Goal: Information Seeking & Learning: Learn about a topic

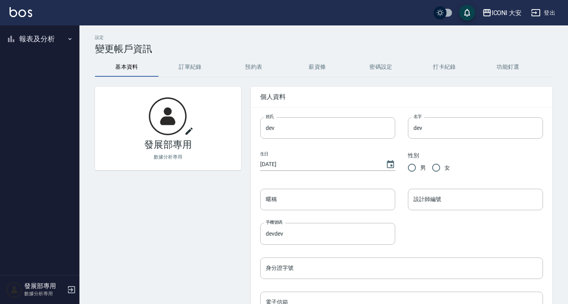
click at [45, 39] on button "報表及分析" at bounding box center [39, 39] width 73 height 21
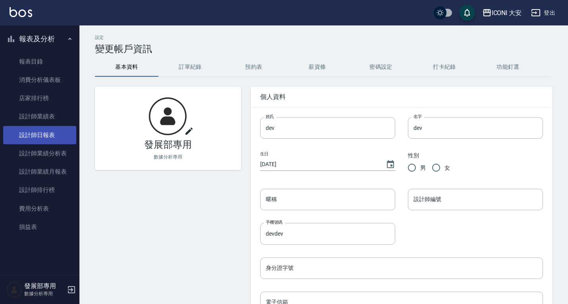
click at [51, 138] on link "設計師日報表" at bounding box center [39, 135] width 73 height 18
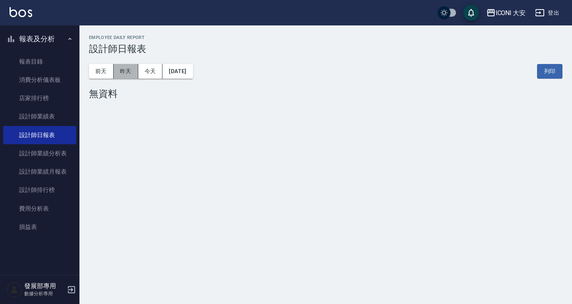
click at [129, 74] on button "昨天" at bounding box center [126, 71] width 25 height 15
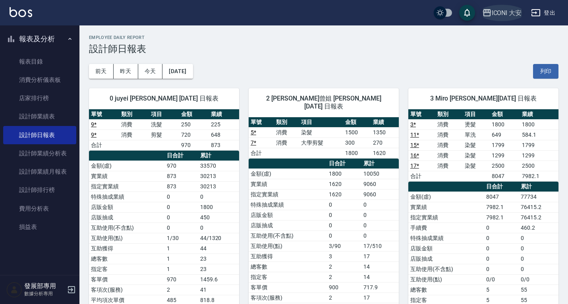
click at [490, 12] on icon "button" at bounding box center [487, 12] width 8 height 7
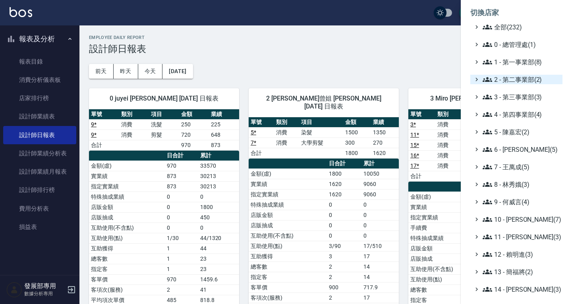
click at [519, 78] on span "2 - 第二事業部(2)" at bounding box center [521, 80] width 77 height 10
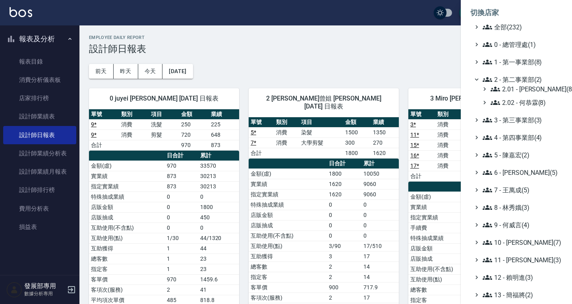
click at [519, 81] on span "2 - 第二事業部(2)" at bounding box center [521, 80] width 77 height 10
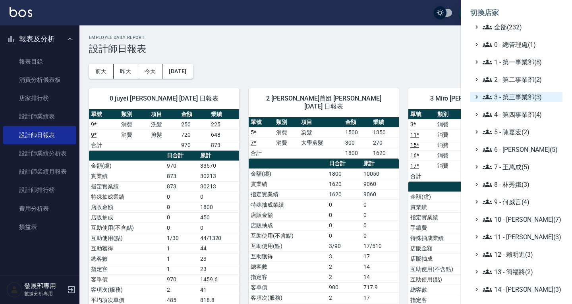
click at [516, 94] on span "3 - 第三事業部(3)" at bounding box center [521, 97] width 77 height 10
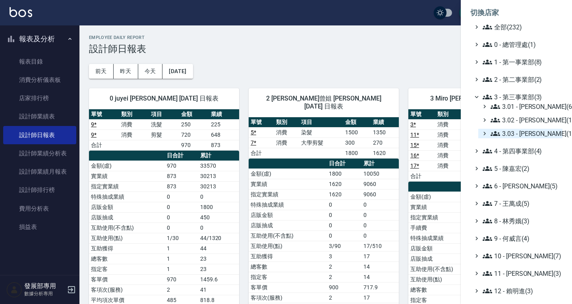
click at [517, 137] on span "3.03 - 張湘妮(1)" at bounding box center [525, 134] width 69 height 10
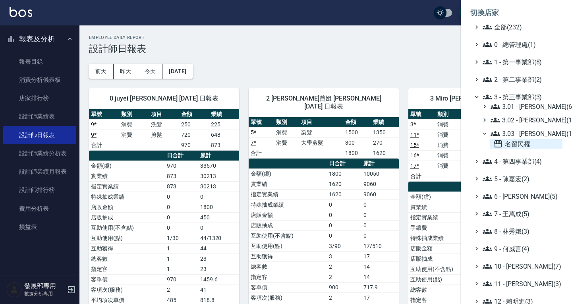
click at [518, 147] on span "名留民權" at bounding box center [527, 144] width 66 height 10
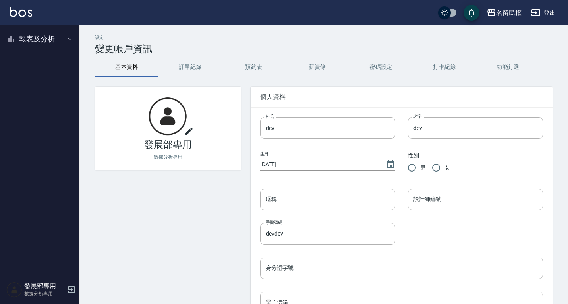
drag, startPoint x: 53, startPoint y: 49, endPoint x: 43, endPoint y: 39, distance: 14.4
click at [52, 48] on ul "報表及分析 報表目錄 消費分析儀表板 店家排行榜 設計師業績表 設計師日報表 設計師業績分析表 設計師業績月報表 設計師排行榜 費用分析表 損益表" at bounding box center [39, 38] width 73 height 27
click at [43, 38] on button "報表及分析" at bounding box center [39, 39] width 73 height 21
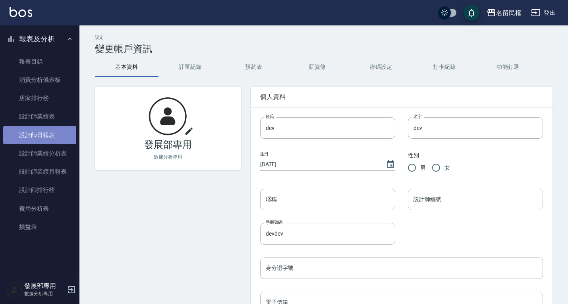
click at [34, 135] on link "設計師日報表" at bounding box center [39, 135] width 73 height 18
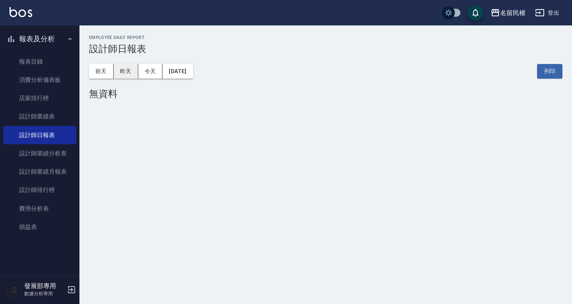
click at [130, 67] on button "昨天" at bounding box center [126, 71] width 25 height 15
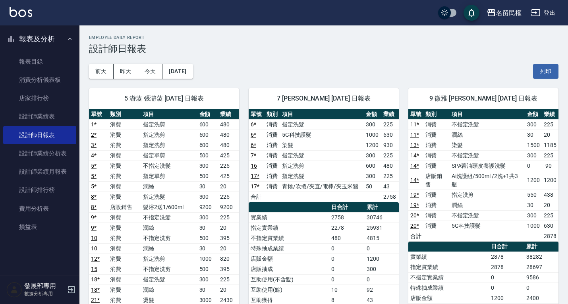
scroll to position [40, 0]
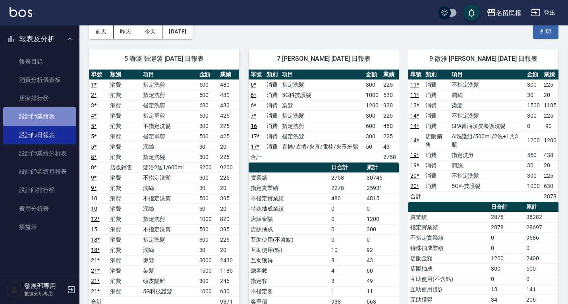
click at [37, 115] on link "設計師業績表" at bounding box center [39, 116] width 73 height 18
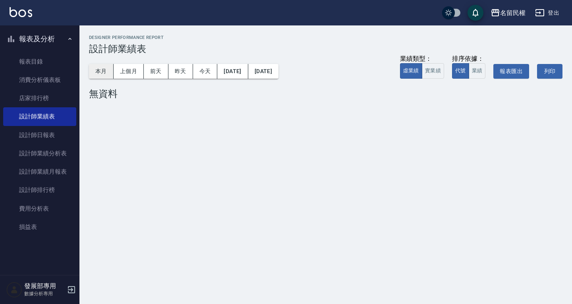
click at [98, 68] on button "本月" at bounding box center [101, 71] width 25 height 15
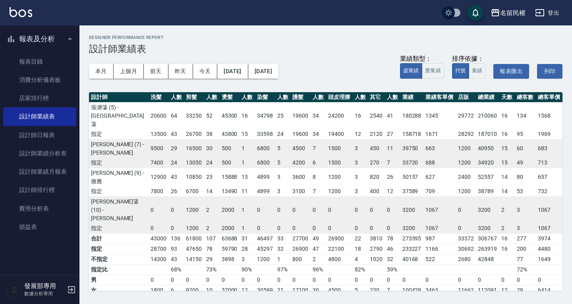
click at [513, 10] on div "名留民權" at bounding box center [512, 13] width 25 height 10
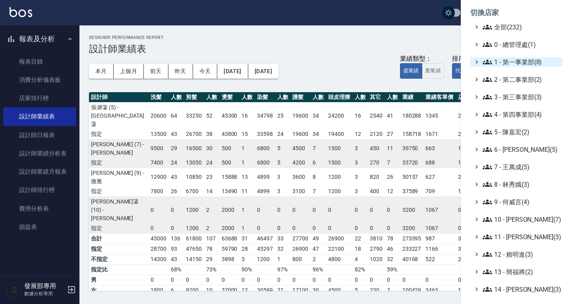
click at [501, 64] on span "1 - 第一事業部(8)" at bounding box center [521, 62] width 77 height 10
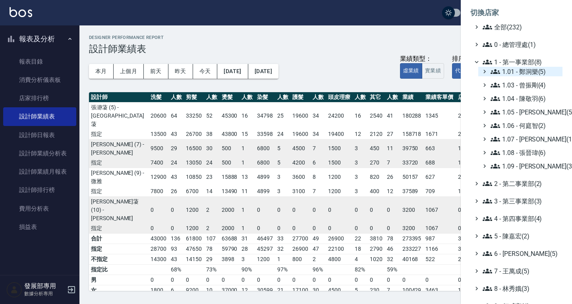
click at [506, 72] on span "1.01 - 鄭洞樂(5)" at bounding box center [525, 72] width 69 height 10
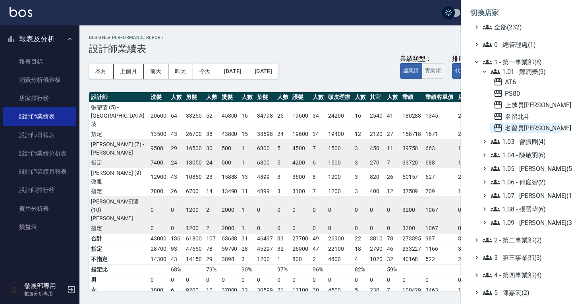
click at [523, 127] on span "名留員林中正" at bounding box center [527, 128] width 66 height 10
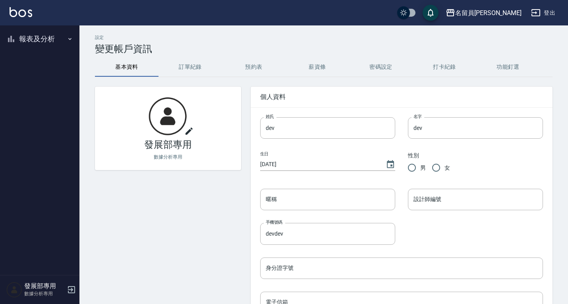
click at [43, 37] on button "報表及分析" at bounding box center [39, 39] width 73 height 21
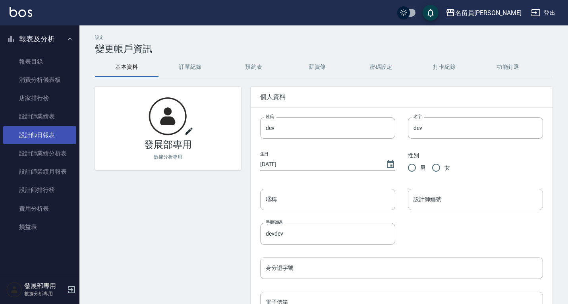
click at [51, 137] on link "設計師日報表" at bounding box center [39, 135] width 73 height 18
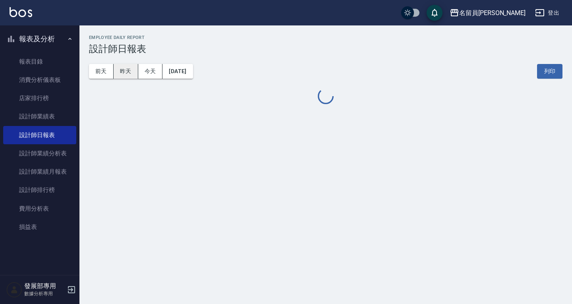
click at [132, 74] on button "昨天" at bounding box center [126, 71] width 25 height 15
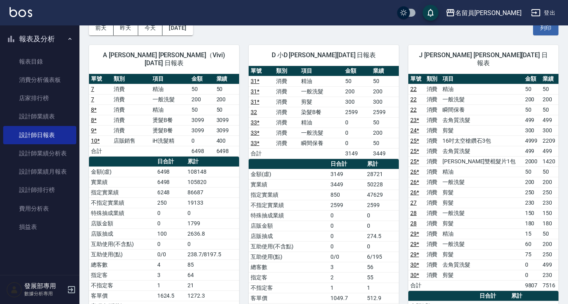
scroll to position [40, 0]
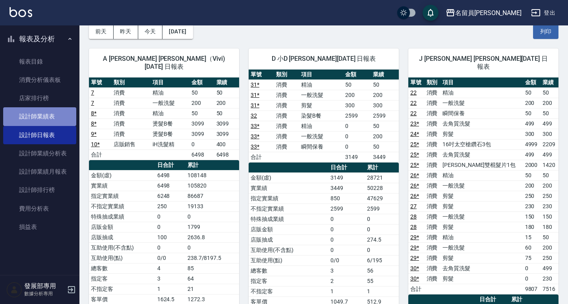
drag, startPoint x: 27, startPoint y: 116, endPoint x: 35, endPoint y: 111, distance: 10.2
click at [27, 117] on link "設計師業績表" at bounding box center [39, 116] width 73 height 18
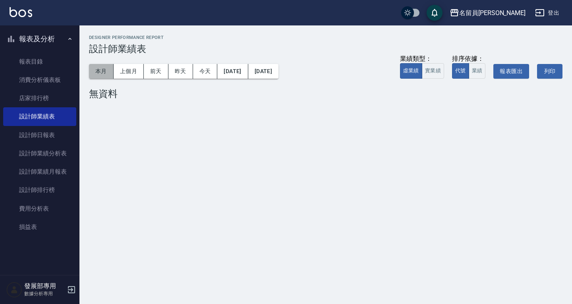
click at [103, 70] on button "本月" at bounding box center [101, 71] width 25 height 15
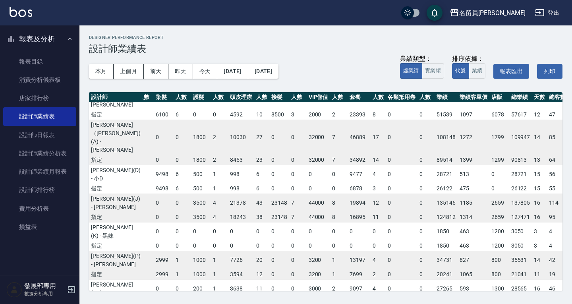
scroll to position [80, 96]
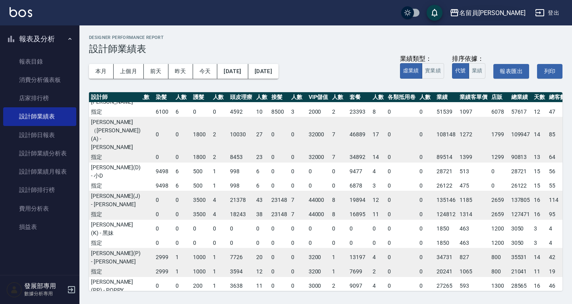
click at [515, 10] on div "名留員林中正" at bounding box center [493, 13] width 66 height 10
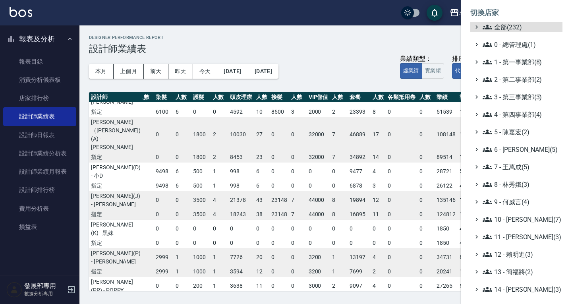
click at [522, 68] on ul "全部(232) 0 - 總管理處(1) 1 - 第一事業部(8) 2 - 第二事業部(2) 3 - 第三事業部(3) 4 - 第四事業部(4) 5 - [PE…" at bounding box center [517, 219] width 92 height 394
click at [520, 62] on span "1 - 第一事業部(8)" at bounding box center [521, 62] width 77 height 10
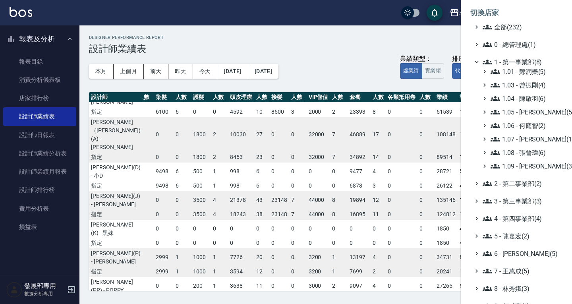
click at [523, 77] on div "1.01 - 鄭洞樂(5) 1.03 - 曾振剛(4) 1.04 - 陳敬羽(6) 1.05 - 廖厚迪(5) 1.06 - 何庭智(2) 1.07 - 蔡佳…" at bounding box center [521, 119] width 84 height 104
click at [521, 74] on span "1.01 - 鄭洞樂(5)" at bounding box center [525, 72] width 69 height 10
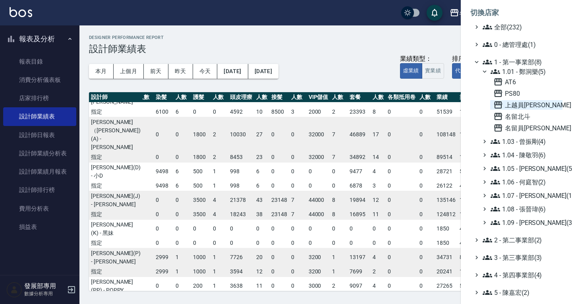
click at [532, 107] on span "上越員林" at bounding box center [527, 105] width 66 height 10
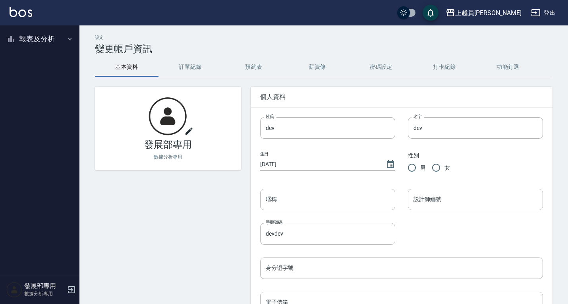
click at [41, 44] on button "報表及分析" at bounding box center [39, 39] width 73 height 21
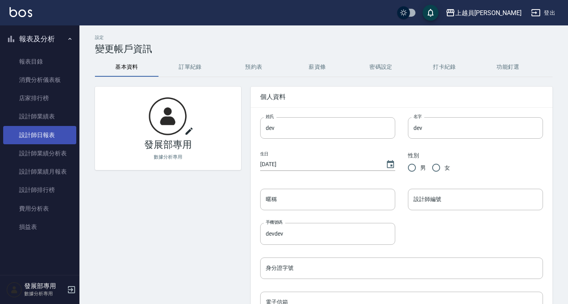
drag, startPoint x: 48, startPoint y: 136, endPoint x: 51, endPoint y: 132, distance: 5.4
click at [48, 136] on link "設計師日報表" at bounding box center [39, 135] width 73 height 18
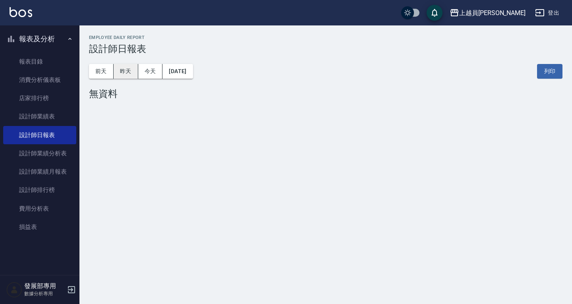
click at [127, 68] on button "昨天" at bounding box center [126, 71] width 25 height 15
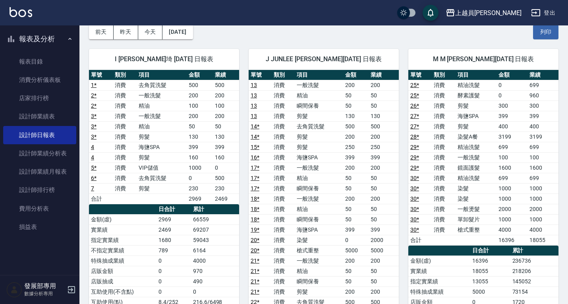
scroll to position [40, 0]
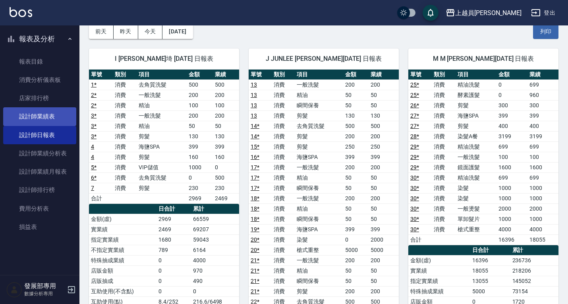
click at [51, 119] on link "設計師業績表" at bounding box center [39, 116] width 73 height 18
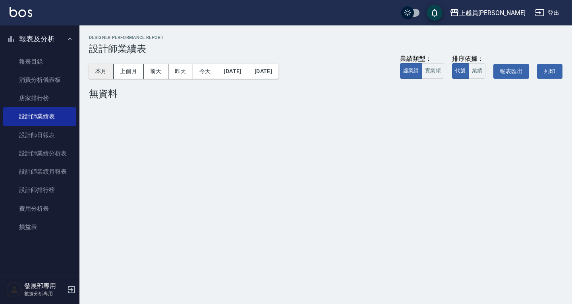
click at [98, 74] on button "本月" at bounding box center [101, 71] width 25 height 15
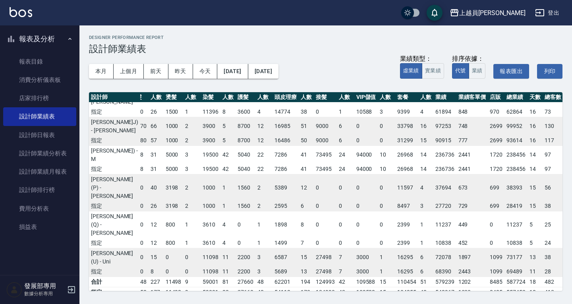
scroll to position [0, 47]
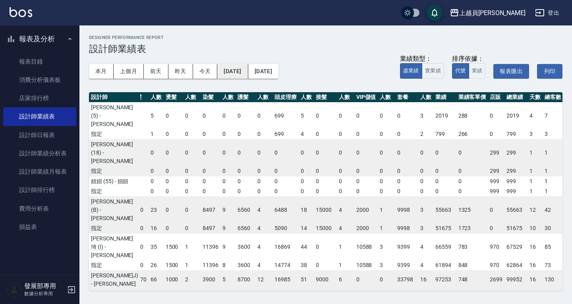
click at [246, 67] on button "[DATE]" at bounding box center [232, 71] width 31 height 15
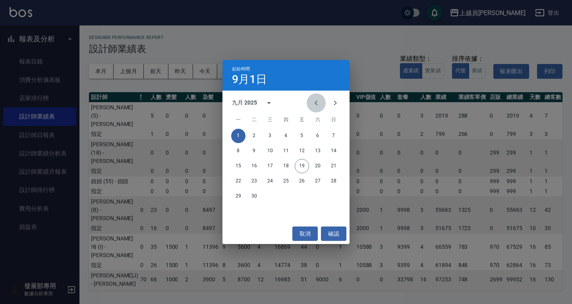
click at [320, 102] on icon "Previous month" at bounding box center [317, 103] width 10 height 10
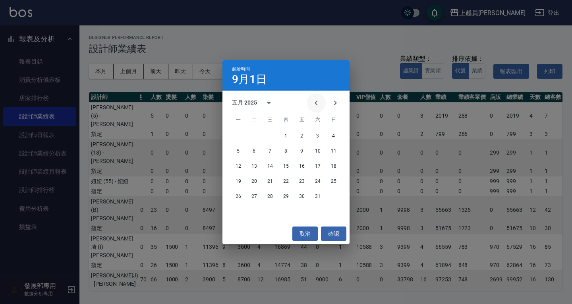
click at [320, 102] on icon "Previous month" at bounding box center [317, 103] width 10 height 10
click at [270, 136] on button "1" at bounding box center [270, 136] width 14 height 14
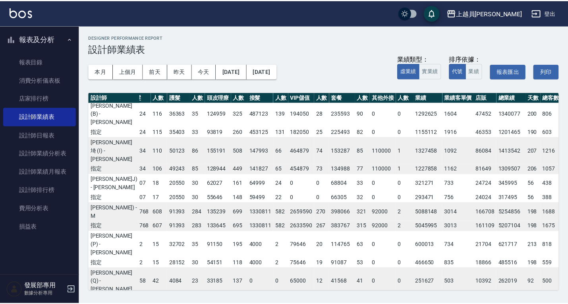
scroll to position [412, 129]
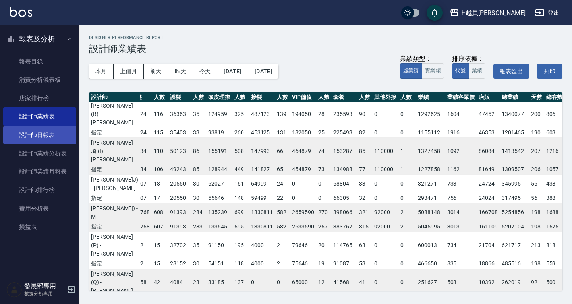
click at [46, 134] on link "設計師日報表" at bounding box center [39, 135] width 73 height 18
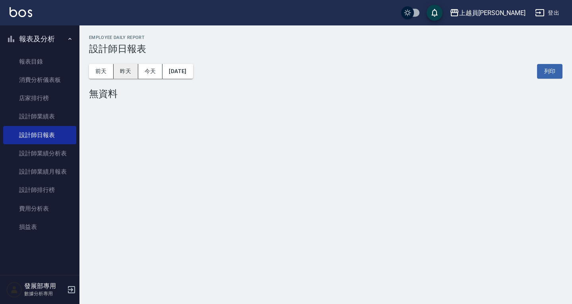
click at [125, 70] on button "昨天" at bounding box center [126, 71] width 25 height 15
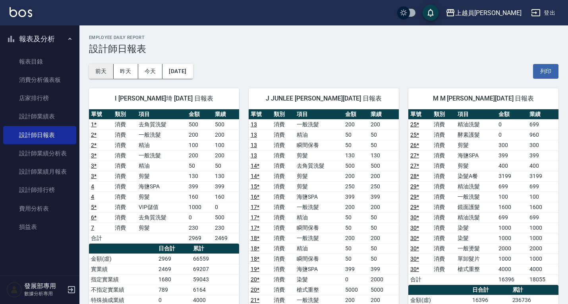
click at [103, 71] on button "前天" at bounding box center [101, 71] width 25 height 15
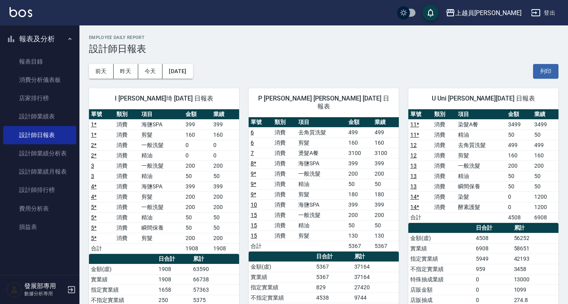
click at [189, 82] on div "I Bella 黃雯埼 09/17/2025 日報表 單號 類別 項目 金額 業績 1 * 消費 海鹽SPA 399 399 1 * 消費 剪髮 160 16…" at bounding box center [160, 254] width 160 height 350
click at [192, 72] on button "2025/09/17" at bounding box center [178, 71] width 30 height 15
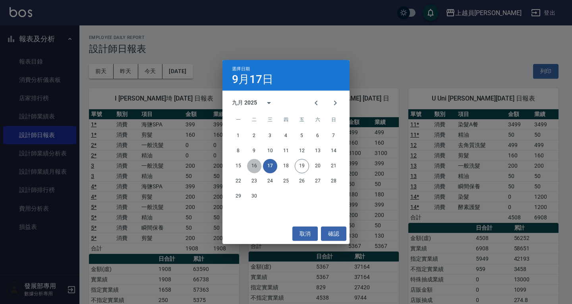
click at [259, 167] on button "16" at bounding box center [254, 166] width 14 height 14
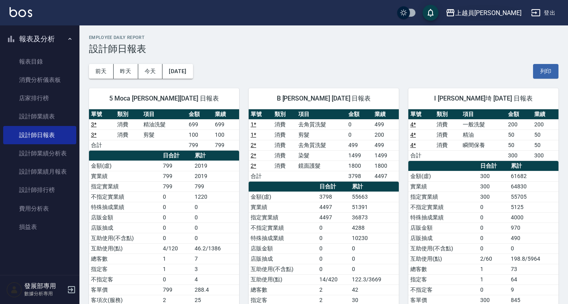
click at [501, 15] on div "上越員林" at bounding box center [489, 13] width 66 height 10
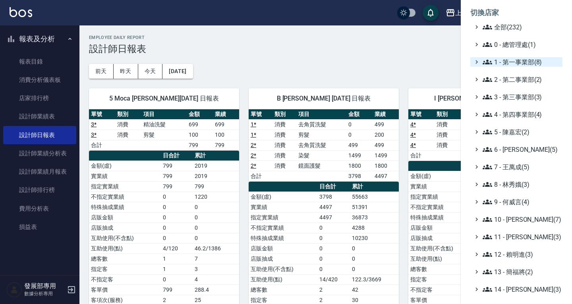
click at [516, 62] on span "1 - 第一事業部(8)" at bounding box center [521, 62] width 77 height 10
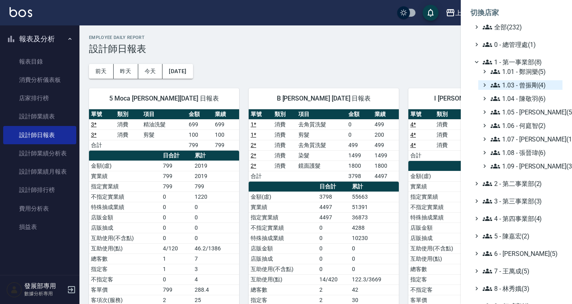
click at [519, 83] on span "1.03 - 曾振剛(4)" at bounding box center [525, 85] width 69 height 10
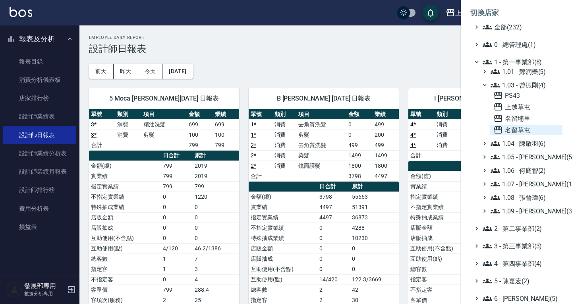
click at [526, 130] on span "名留草屯" at bounding box center [527, 130] width 66 height 10
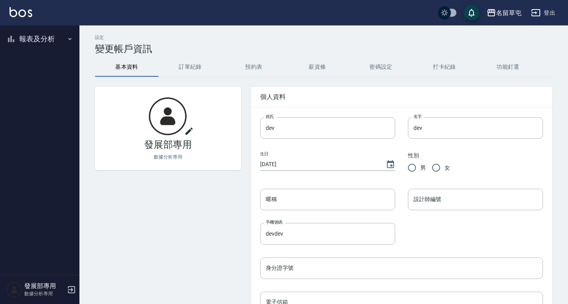
click at [39, 41] on button "報表及分析" at bounding box center [39, 39] width 73 height 21
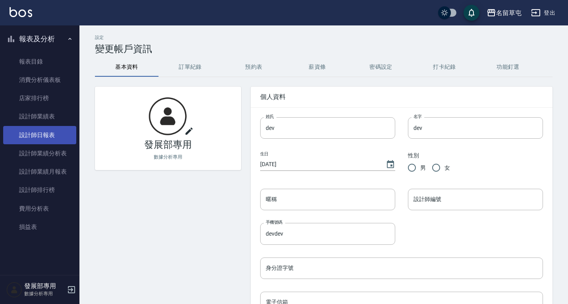
click at [55, 136] on link "設計師日報表" at bounding box center [39, 135] width 73 height 18
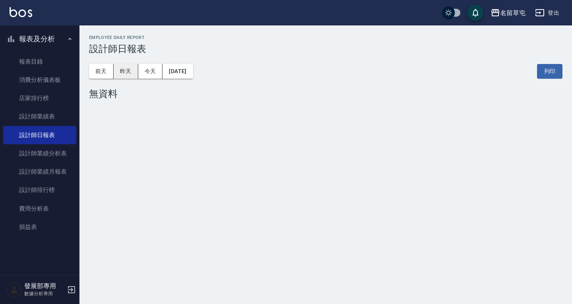
click at [129, 67] on button "昨天" at bounding box center [126, 71] width 25 height 15
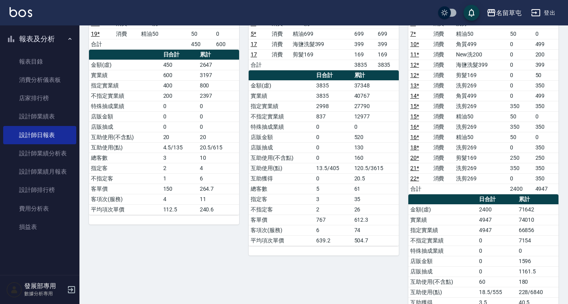
scroll to position [8, 0]
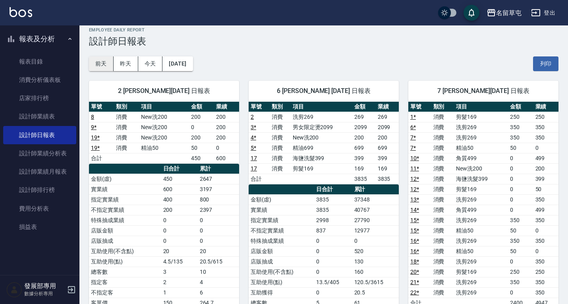
click at [108, 62] on button "前天" at bounding box center [101, 63] width 25 height 15
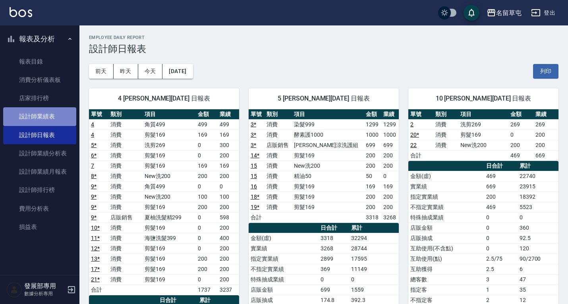
click at [35, 112] on link "設計師業績表" at bounding box center [39, 116] width 73 height 18
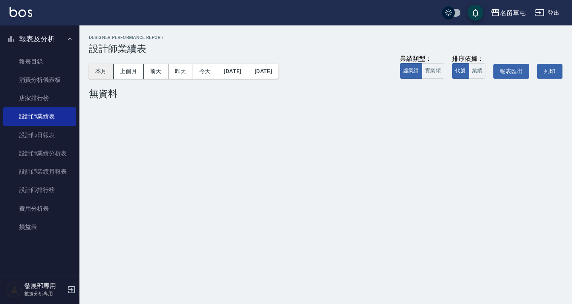
click at [101, 71] on button "本月" at bounding box center [101, 71] width 25 height 15
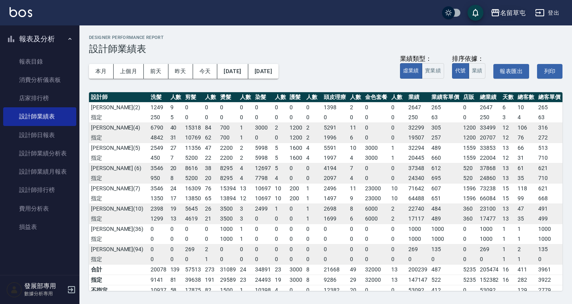
click at [516, 19] on button "名留草屯" at bounding box center [508, 13] width 41 height 16
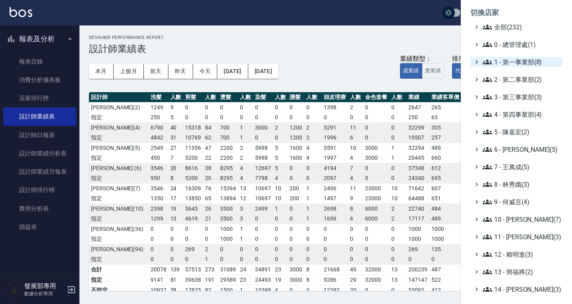
click at [520, 57] on span "1 - 第一事業部(8)" at bounding box center [521, 62] width 77 height 10
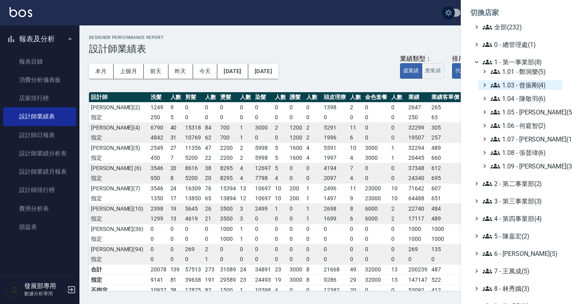
click at [529, 89] on span "1.03 - 曾振剛(4)" at bounding box center [525, 85] width 69 height 10
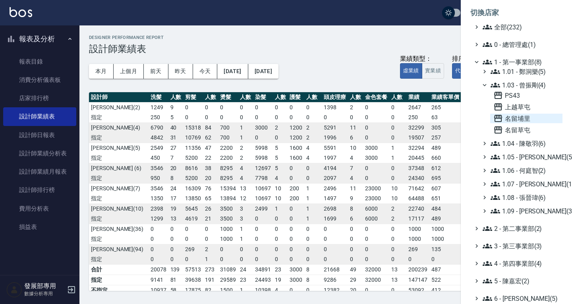
click at [532, 117] on span "名留埔里" at bounding box center [527, 119] width 66 height 10
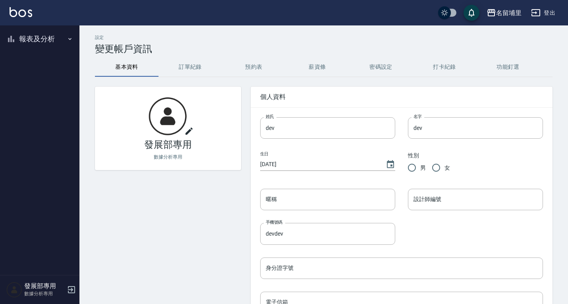
click at [31, 47] on button "報表及分析" at bounding box center [39, 39] width 73 height 21
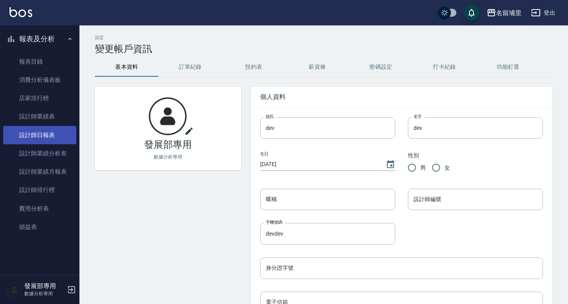
click at [53, 132] on link "設計師日報表" at bounding box center [39, 135] width 73 height 18
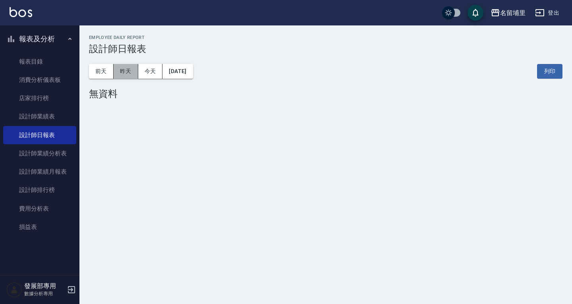
click at [128, 71] on button "昨天" at bounding box center [126, 71] width 25 height 15
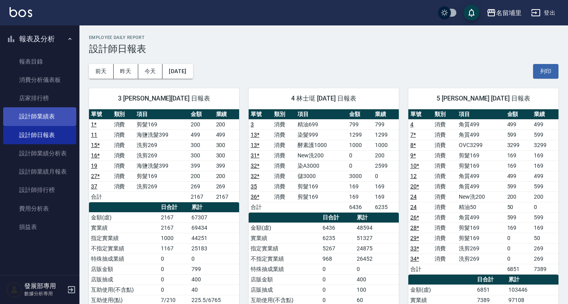
click at [42, 115] on link "設計師業績表" at bounding box center [39, 116] width 73 height 18
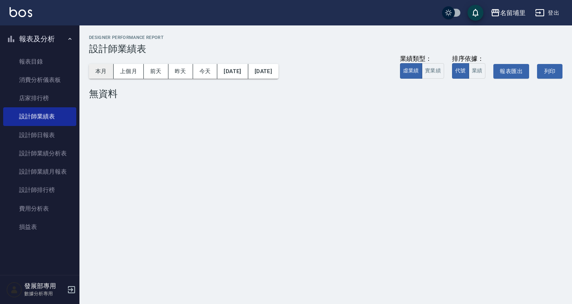
click at [109, 69] on button "本月" at bounding box center [101, 71] width 25 height 15
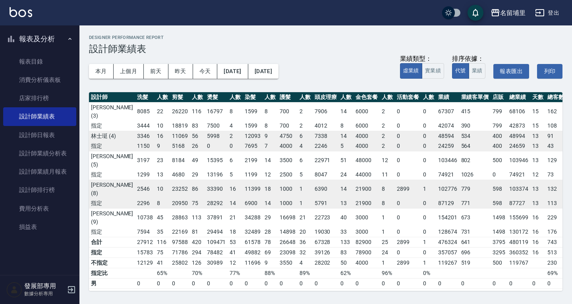
scroll to position [0, 6]
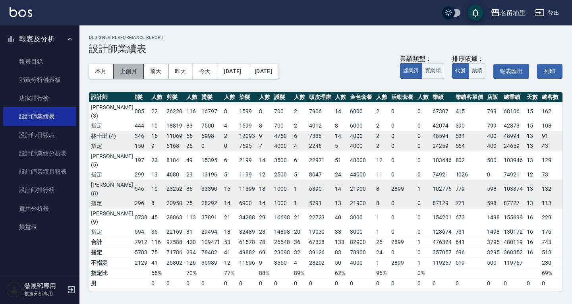
click at [138, 72] on button "上個月" at bounding box center [129, 71] width 30 height 15
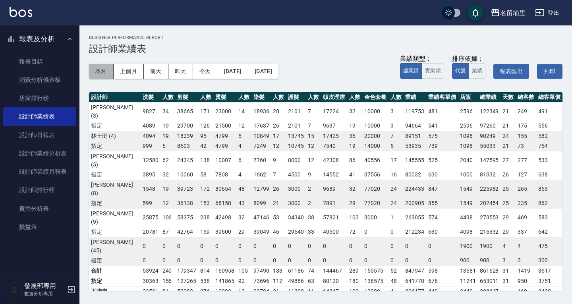
click at [105, 67] on button "本月" at bounding box center [101, 71] width 25 height 15
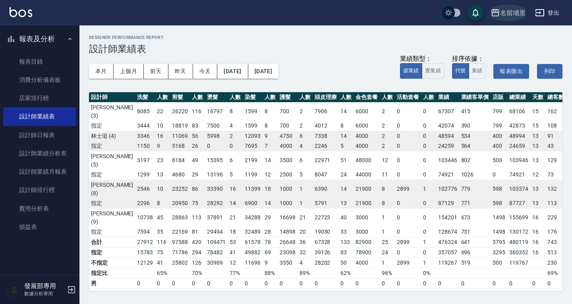
click at [505, 8] on div "名留埔里" at bounding box center [512, 13] width 25 height 10
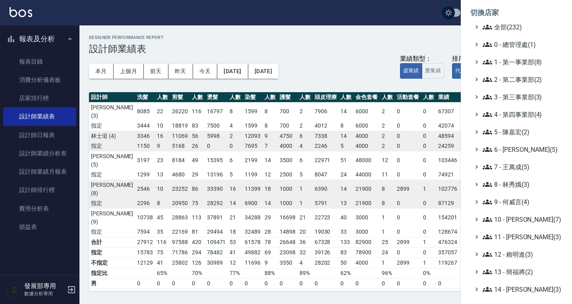
click at [516, 67] on ul "全部(232) 0 - 總管理處(1) 1 - 第一事業部(8) 2 - 第二事業部(2) 3 - 第三事業部(3) 4 - 第四事業部(4) 5 - [PE…" at bounding box center [517, 219] width 92 height 394
click at [516, 64] on span "1 - 第一事業部(8)" at bounding box center [521, 62] width 77 height 10
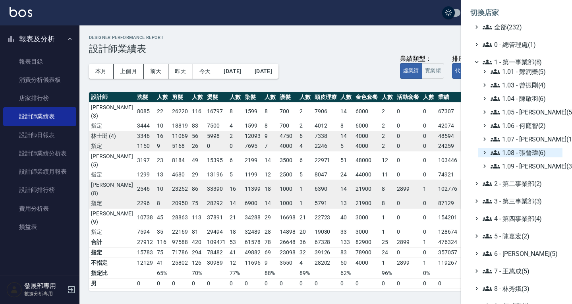
click at [535, 151] on span "1.08 - 張晉瑋(6)" at bounding box center [525, 153] width 69 height 10
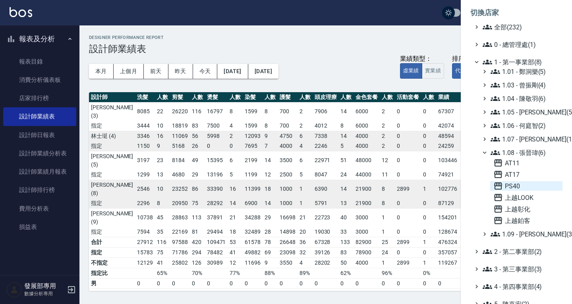
click at [523, 185] on span "PS40" at bounding box center [527, 186] width 66 height 10
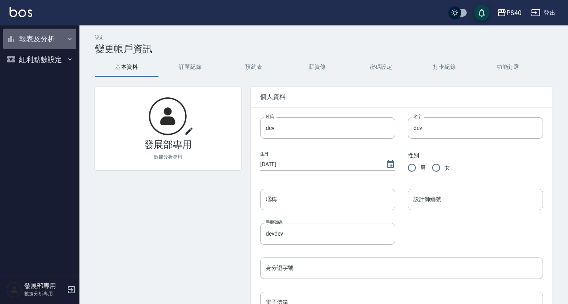
click at [35, 37] on button "報表及分析" at bounding box center [39, 39] width 73 height 21
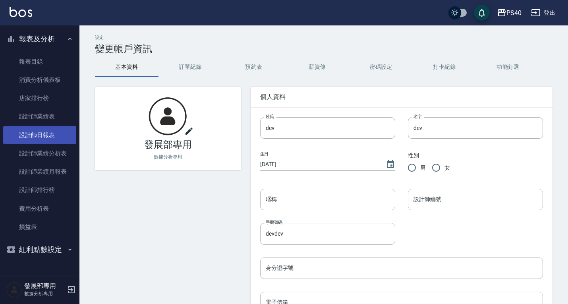
click at [54, 141] on link "設計師日報表" at bounding box center [39, 135] width 73 height 18
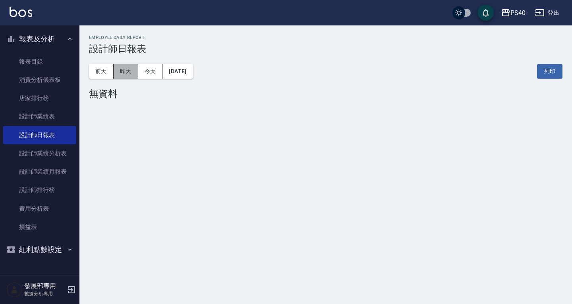
click at [130, 74] on button "昨天" at bounding box center [126, 71] width 25 height 15
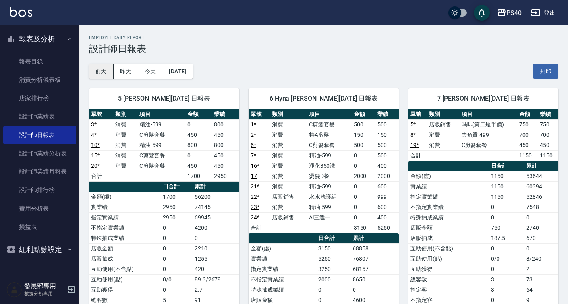
click at [105, 70] on button "前天" at bounding box center [101, 71] width 25 height 15
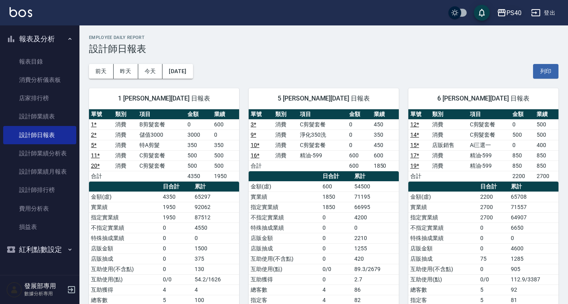
click at [510, 15] on div "PS40" at bounding box center [514, 13] width 15 height 10
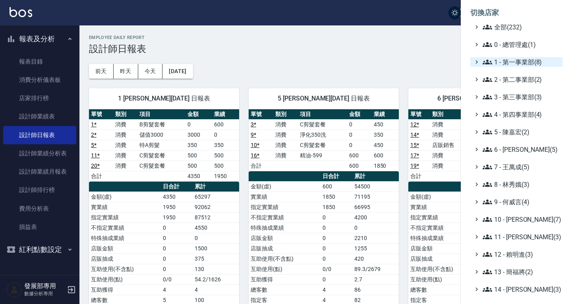
click at [518, 62] on span "1 - 第一事業部(8)" at bounding box center [521, 62] width 77 height 10
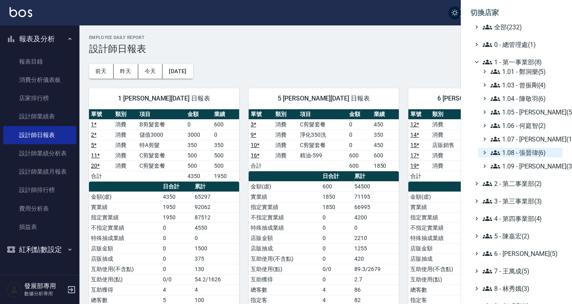
click at [531, 156] on span "1.08 - 張晉瑋(6)" at bounding box center [525, 153] width 69 height 10
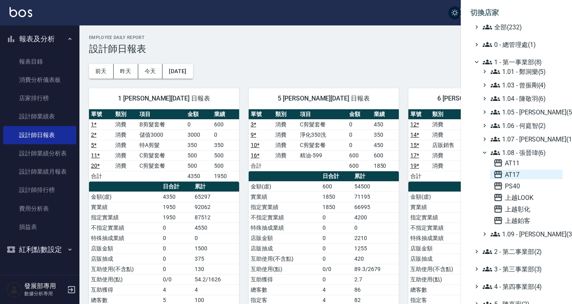
click at [520, 177] on span "AT17" at bounding box center [527, 175] width 66 height 10
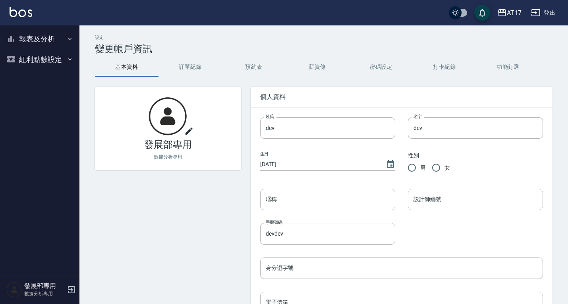
click at [33, 44] on button "報表及分析" at bounding box center [39, 39] width 73 height 21
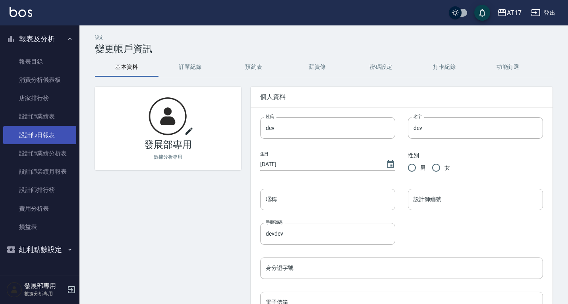
click at [52, 139] on link "設計師日報表" at bounding box center [39, 135] width 73 height 18
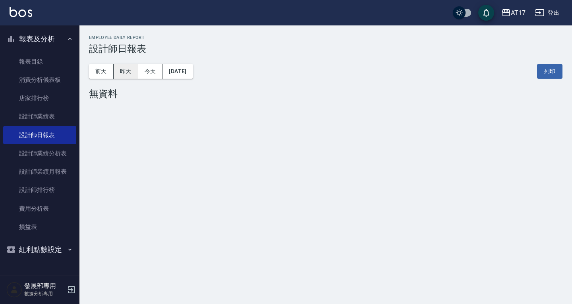
click at [115, 74] on button "昨天" at bounding box center [126, 71] width 25 height 15
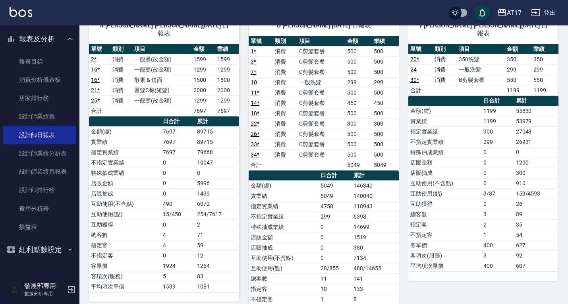
scroll to position [477, 0]
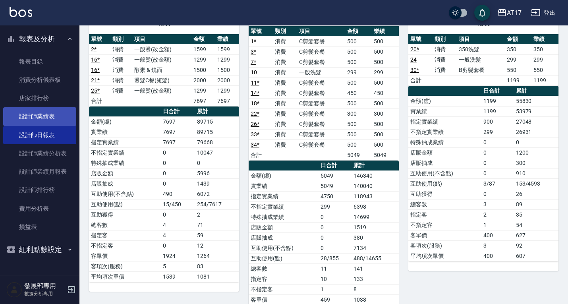
click at [43, 114] on link "設計師業績表" at bounding box center [39, 116] width 73 height 18
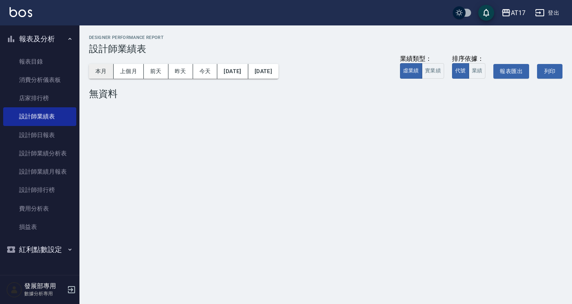
click at [102, 73] on button "本月" at bounding box center [101, 71] width 25 height 15
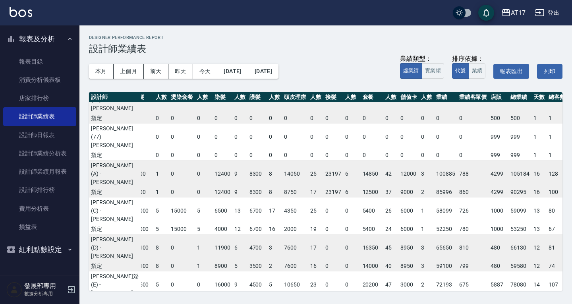
scroll to position [37, 77]
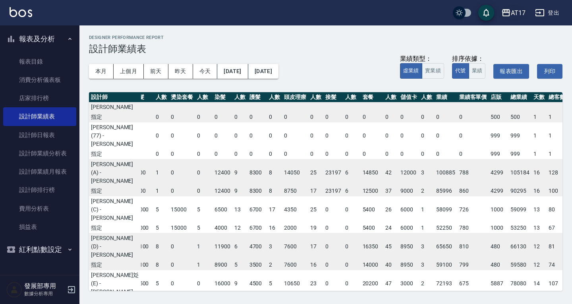
click at [516, 9] on div "AT17" at bounding box center [518, 13] width 15 height 10
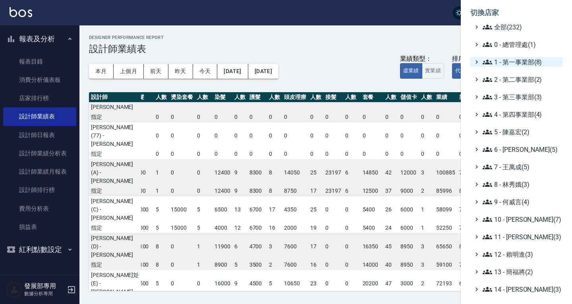
click at [512, 62] on span "1 - 第一事業部(8)" at bounding box center [521, 62] width 77 height 10
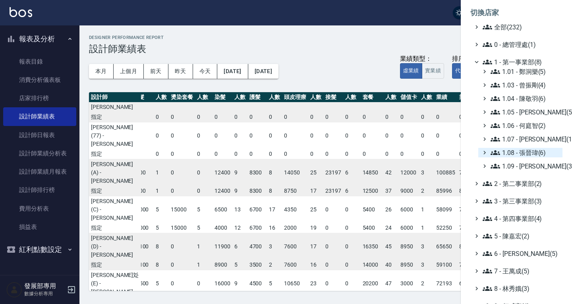
click at [525, 151] on span "1.08 - 張晉瑋(6)" at bounding box center [525, 153] width 69 height 10
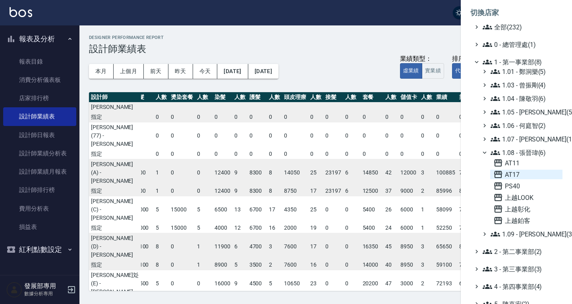
click at [525, 175] on span "AT17" at bounding box center [527, 175] width 66 height 10
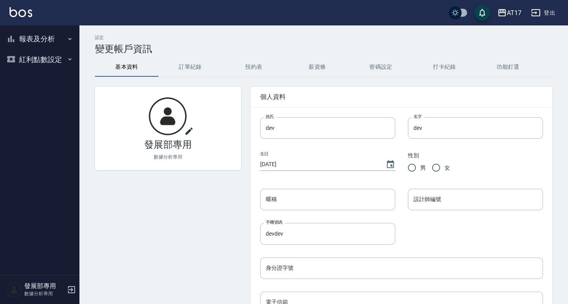
click at [521, 9] on div "AT17" at bounding box center [514, 13] width 15 height 10
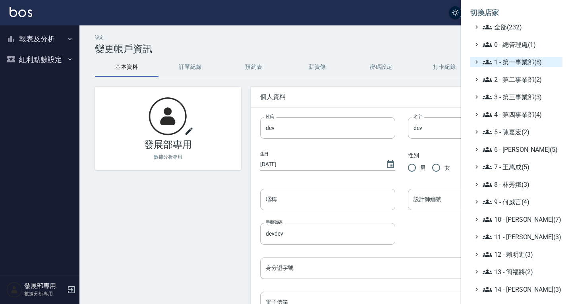
click at [518, 64] on span "1 - 第一事業部(8)" at bounding box center [521, 62] width 77 height 10
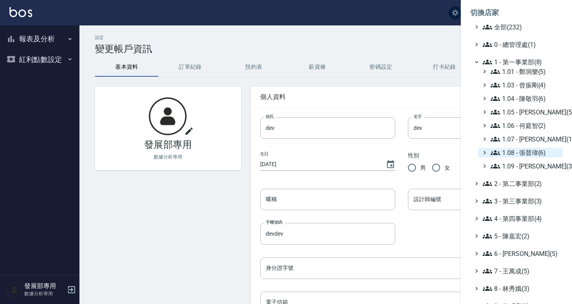
click at [524, 151] on span "1.08 - 張晉瑋(6)" at bounding box center [525, 153] width 69 height 10
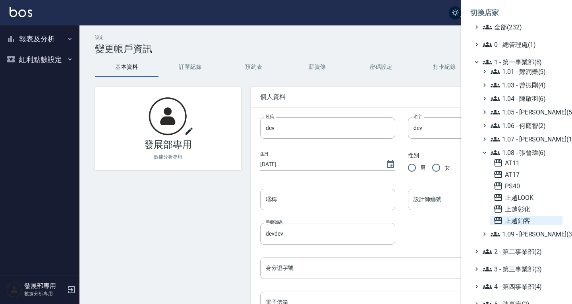
click at [518, 221] on span "上越鉑客" at bounding box center [527, 221] width 66 height 10
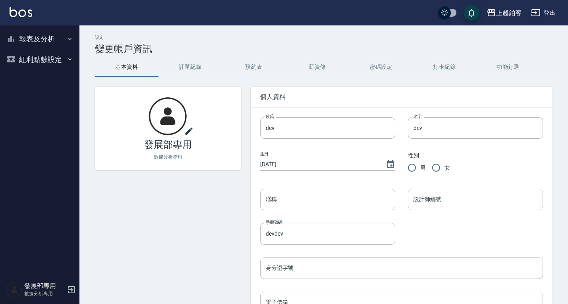
click at [35, 39] on button "報表及分析" at bounding box center [39, 39] width 73 height 21
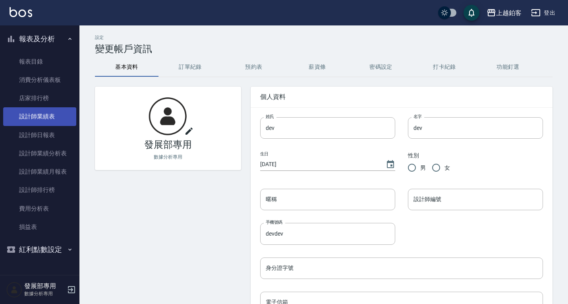
drag, startPoint x: 42, startPoint y: 136, endPoint x: 58, endPoint y: 123, distance: 20.4
click at [42, 136] on link "設計師日報表" at bounding box center [39, 135] width 73 height 18
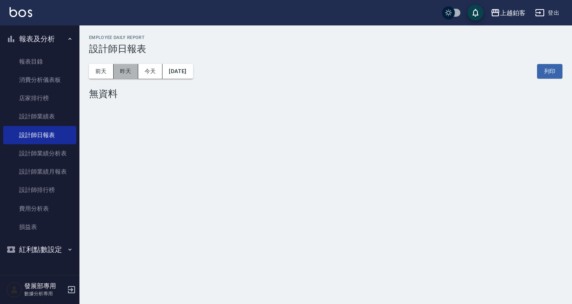
click at [132, 71] on button "昨天" at bounding box center [126, 71] width 25 height 15
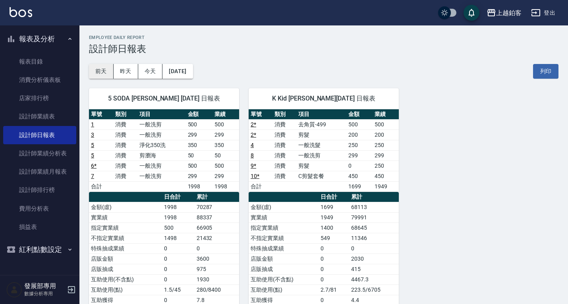
click at [101, 68] on button "前天" at bounding box center [101, 71] width 25 height 15
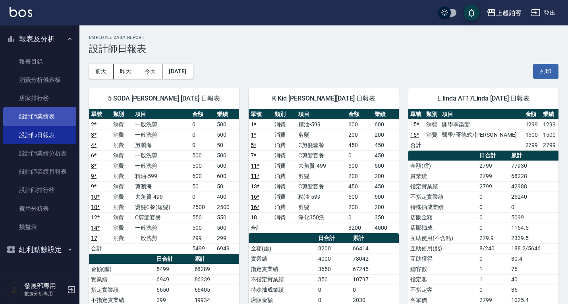
click at [66, 113] on link "設計師業績表" at bounding box center [39, 116] width 73 height 18
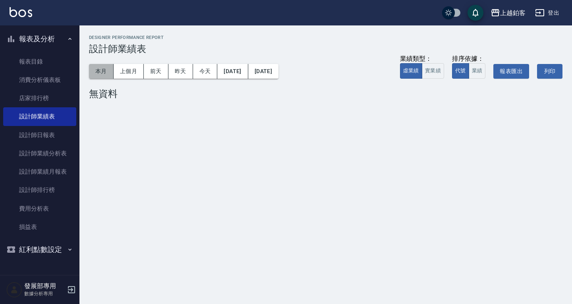
click at [98, 73] on button "本月" at bounding box center [101, 71] width 25 height 15
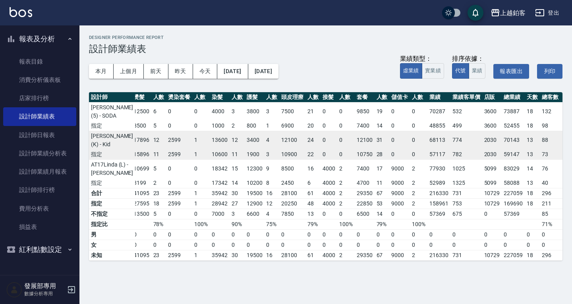
scroll to position [0, 76]
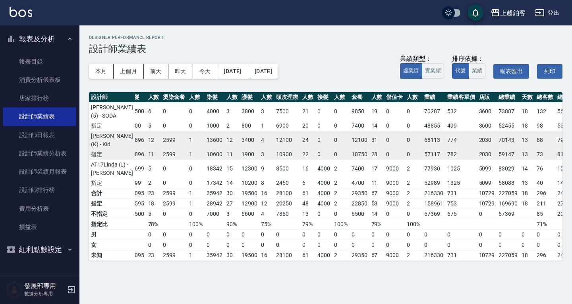
click at [502, 12] on div "上越鉑客" at bounding box center [512, 13] width 25 height 10
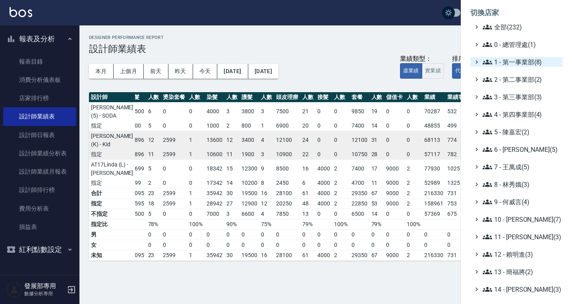
click at [521, 65] on span "1 - 第一事業部(8)" at bounding box center [521, 62] width 77 height 10
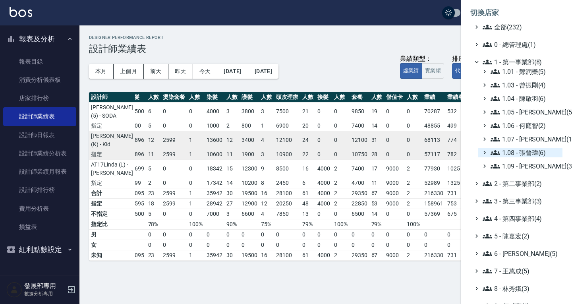
click at [526, 156] on span "1.08 - 張晉瑋(6)" at bounding box center [525, 153] width 69 height 10
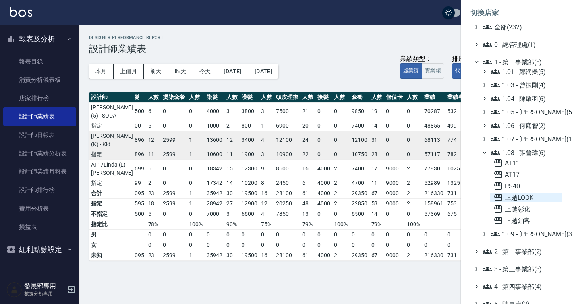
click at [523, 196] on span "上越LOOK" at bounding box center [527, 198] width 66 height 10
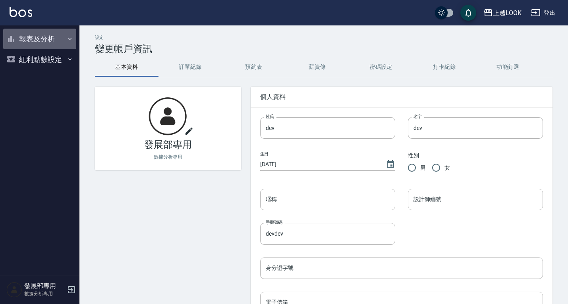
click at [47, 37] on button "報表及分析" at bounding box center [39, 39] width 73 height 21
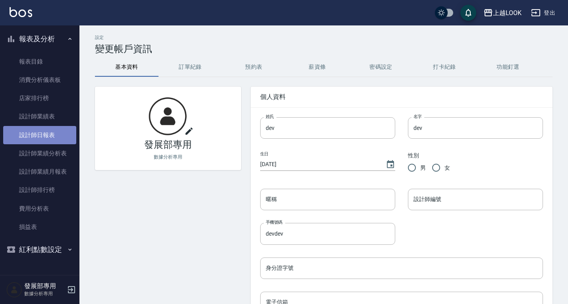
click at [54, 132] on link "設計師日報表" at bounding box center [39, 135] width 73 height 18
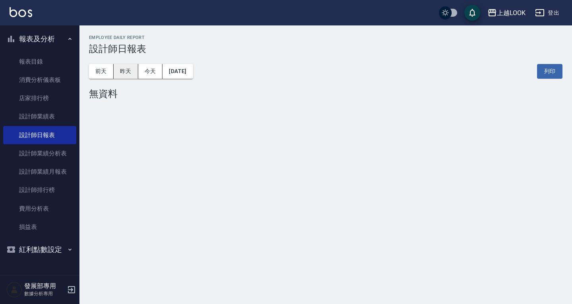
click at [122, 76] on button "昨天" at bounding box center [126, 71] width 25 height 15
click at [104, 72] on button "前天" at bounding box center [101, 71] width 25 height 15
click at [131, 74] on button "昨天" at bounding box center [126, 71] width 25 height 15
click at [106, 68] on button "前天" at bounding box center [101, 71] width 25 height 15
click at [177, 65] on button "[DATE]" at bounding box center [178, 71] width 30 height 15
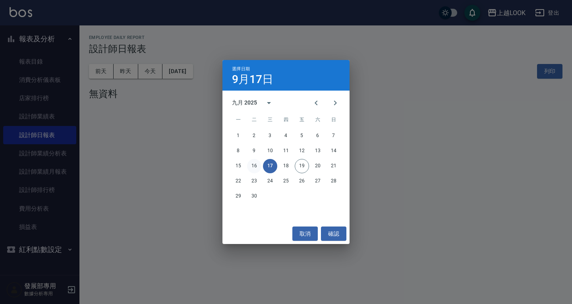
click at [257, 167] on button "16" at bounding box center [254, 166] width 14 height 14
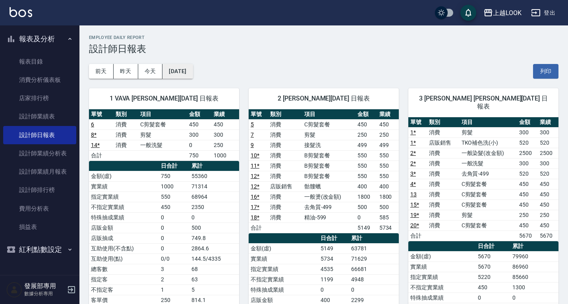
click at [174, 69] on button "[DATE]" at bounding box center [178, 71] width 30 height 15
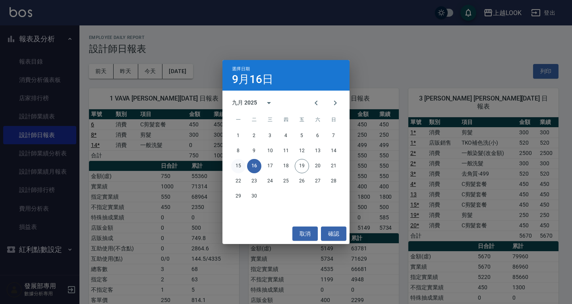
click at [239, 164] on button "15" at bounding box center [238, 166] width 14 height 14
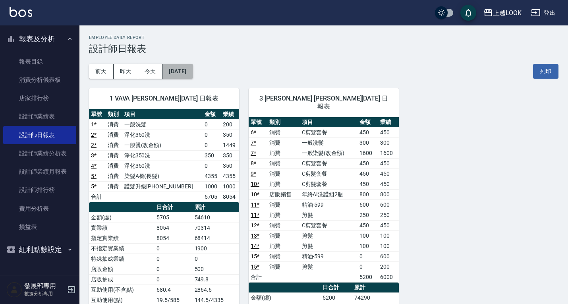
click at [193, 70] on button "[DATE]" at bounding box center [178, 71] width 30 height 15
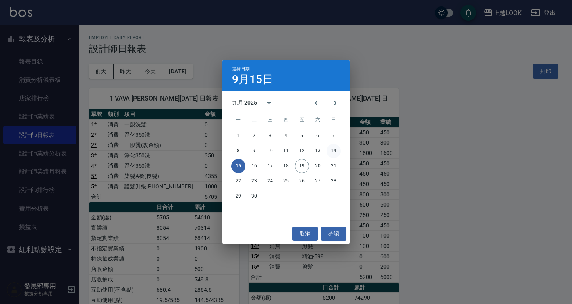
click at [336, 148] on button "14" at bounding box center [334, 151] width 14 height 14
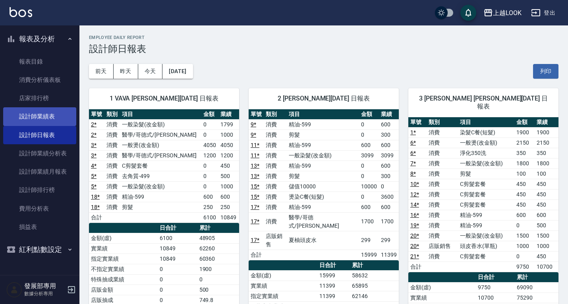
click at [27, 118] on link "設計師業績表" at bounding box center [39, 116] width 73 height 18
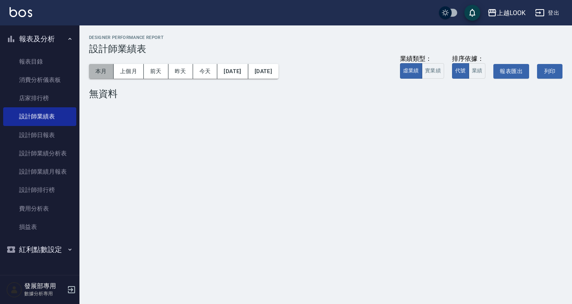
click at [104, 72] on button "本月" at bounding box center [101, 71] width 25 height 15
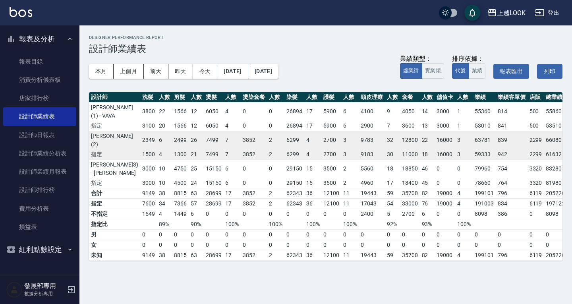
scroll to position [0, 33]
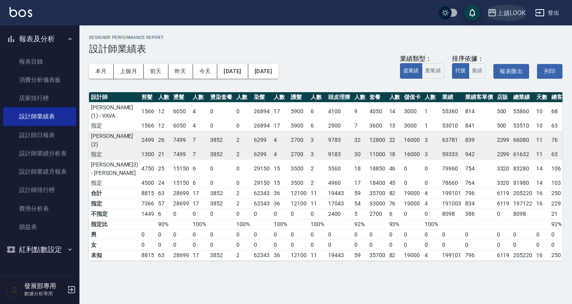
click at [495, 13] on icon "button" at bounding box center [493, 13] width 10 height 10
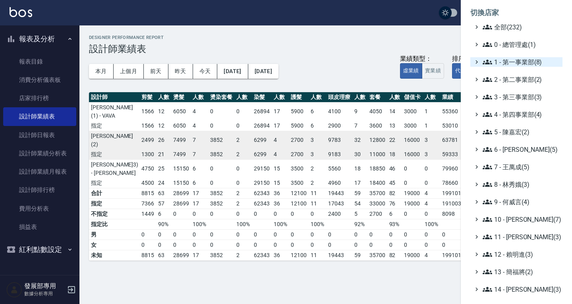
click at [518, 64] on span "1 - 第一事業部(8)" at bounding box center [521, 62] width 77 height 10
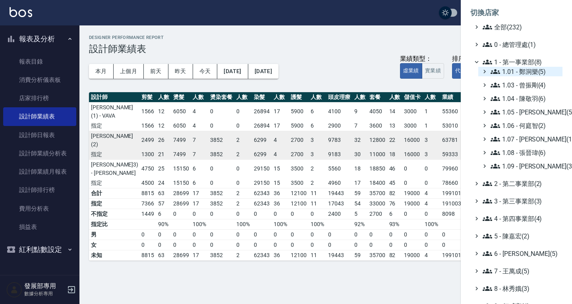
click at [526, 73] on span "1.01 - 鄭洞樂(5)" at bounding box center [525, 72] width 69 height 10
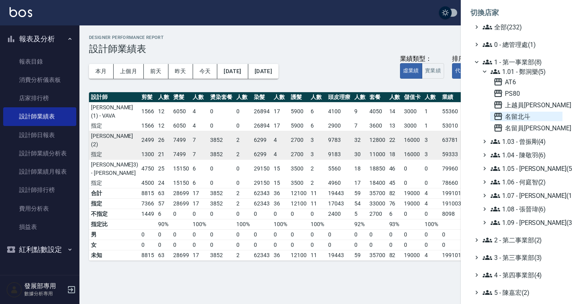
click at [529, 113] on span "名留北斗" at bounding box center [527, 117] width 66 height 10
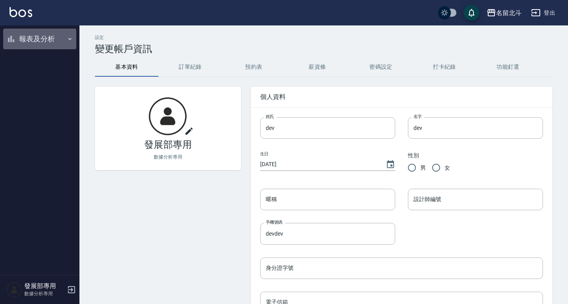
click at [43, 40] on button "報表及分析" at bounding box center [39, 39] width 73 height 21
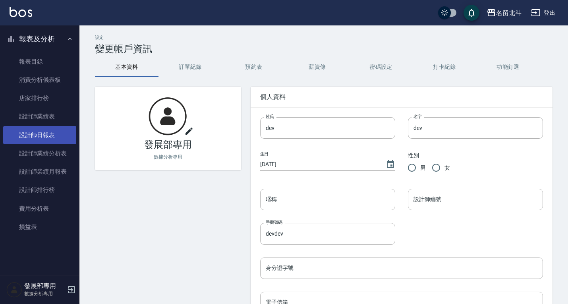
click at [45, 128] on link "設計師日報表" at bounding box center [39, 135] width 73 height 18
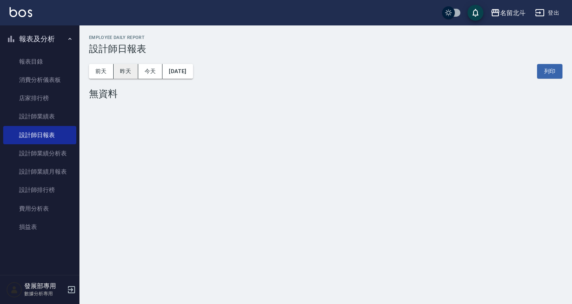
click at [122, 78] on button "昨天" at bounding box center [126, 71] width 25 height 15
click at [123, 72] on button "昨天" at bounding box center [126, 71] width 25 height 15
click at [105, 69] on button "前天" at bounding box center [101, 71] width 25 height 15
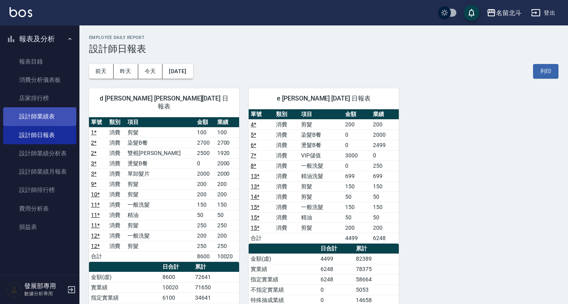
click at [29, 116] on link "設計師業績表" at bounding box center [39, 116] width 73 height 18
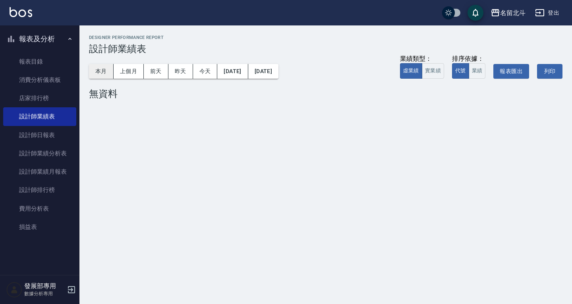
click at [108, 72] on button "本月" at bounding box center [101, 71] width 25 height 15
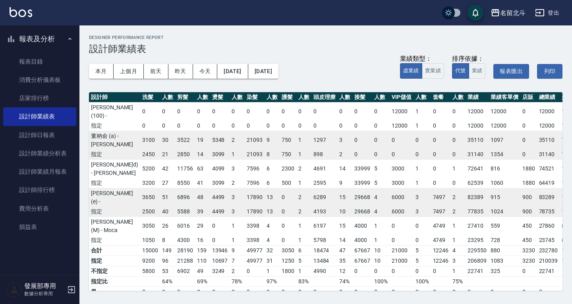
scroll to position [0, 29]
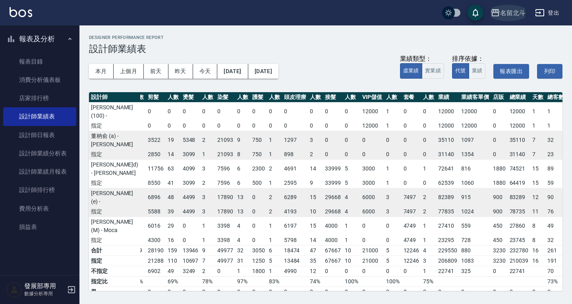
click at [498, 14] on icon "button" at bounding box center [496, 13] width 10 height 10
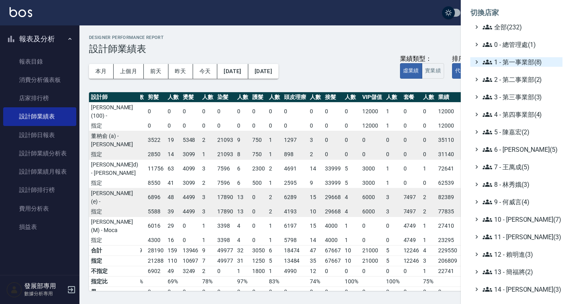
click at [514, 63] on span "1 - 第一事業部(8)" at bounding box center [521, 62] width 77 height 10
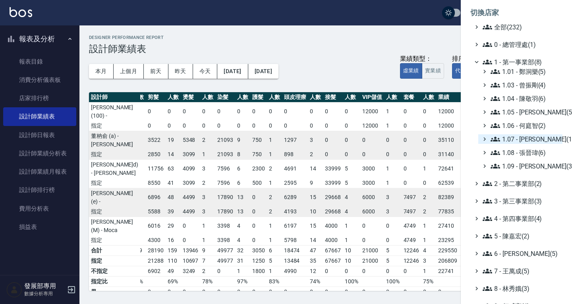
click at [521, 139] on span "1.07 - [PERSON_NAME](11)" at bounding box center [525, 139] width 69 height 10
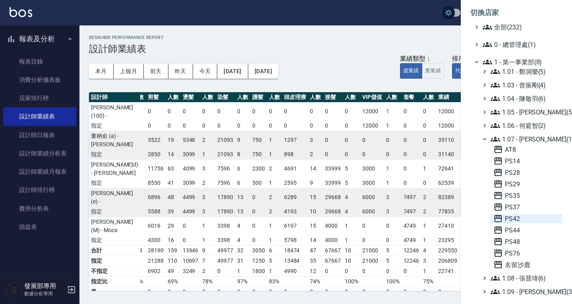
click at [519, 219] on span "PS42" at bounding box center [527, 219] width 66 height 10
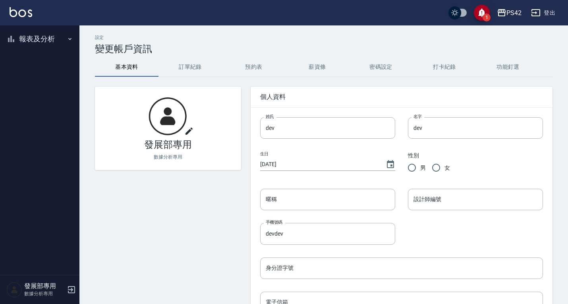
click at [33, 34] on button "報表及分析" at bounding box center [39, 39] width 73 height 21
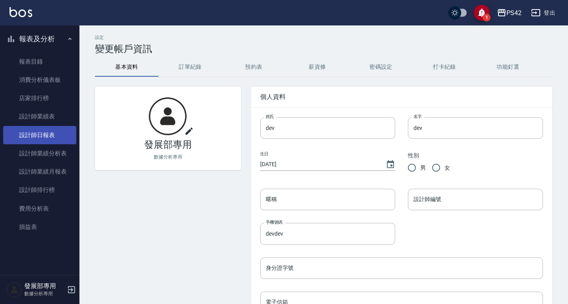
click at [39, 128] on link "設計師日報表" at bounding box center [39, 135] width 73 height 18
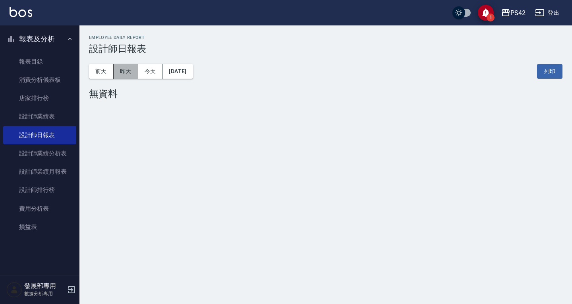
click at [133, 72] on button "昨天" at bounding box center [126, 71] width 25 height 15
click at [109, 70] on button "前天" at bounding box center [101, 71] width 25 height 15
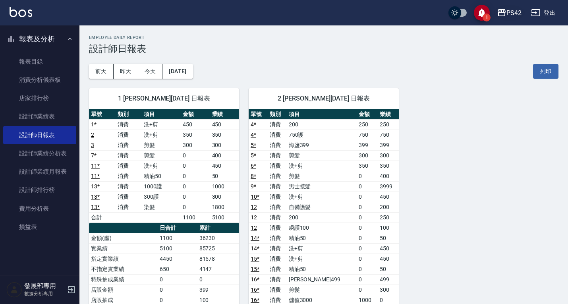
click at [513, 9] on div "PS42" at bounding box center [514, 13] width 15 height 10
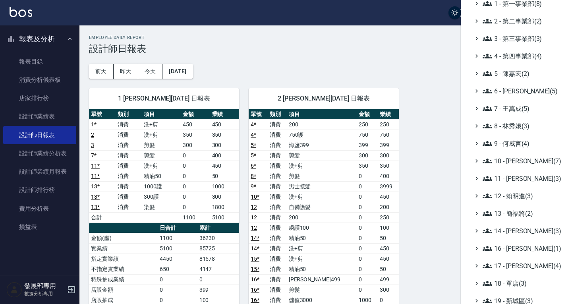
scroll to position [40, 0]
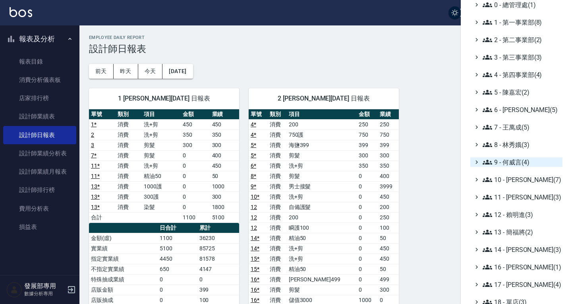
click at [507, 164] on span "9 - 何威言(4)" at bounding box center [521, 162] width 77 height 10
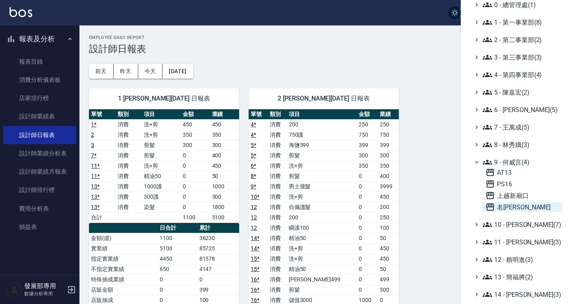
click at [518, 205] on span "名留仁二" at bounding box center [523, 207] width 74 height 10
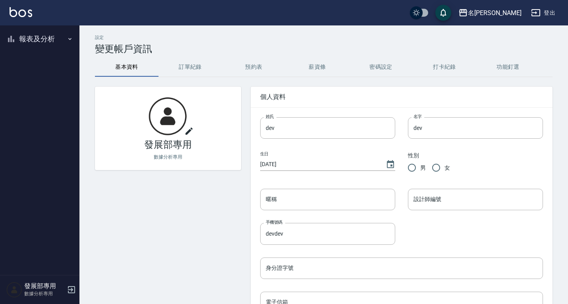
click at [37, 36] on button "報表及分析" at bounding box center [39, 39] width 73 height 21
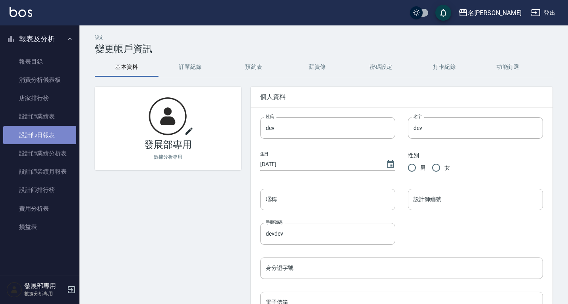
click at [33, 137] on link "設計師日報表" at bounding box center [39, 135] width 73 height 18
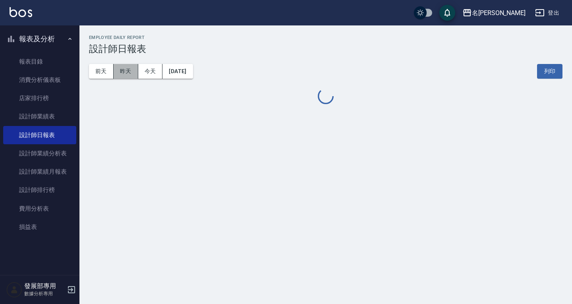
click at [126, 74] on button "昨天" at bounding box center [126, 71] width 25 height 15
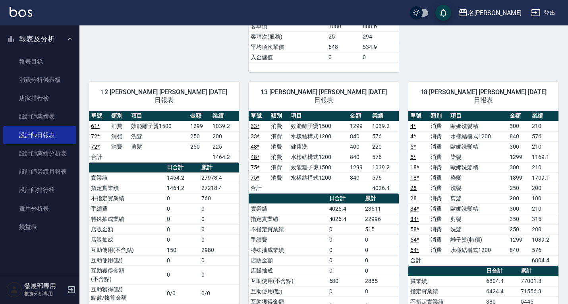
scroll to position [1431, 0]
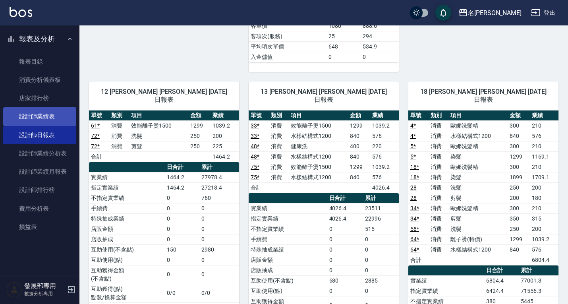
click at [56, 121] on link "設計師業績表" at bounding box center [39, 116] width 73 height 18
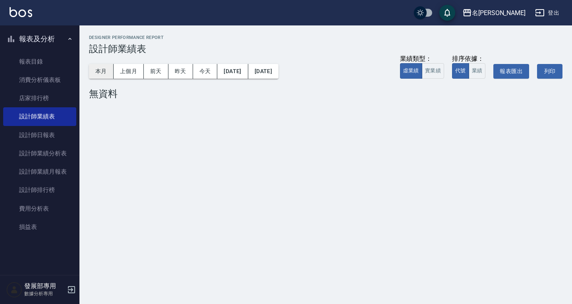
click at [104, 75] on button "本月" at bounding box center [101, 71] width 25 height 15
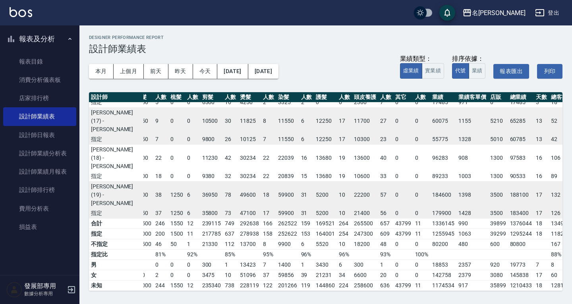
scroll to position [514, 10]
click at [522, 12] on div "名[PERSON_NAME]" at bounding box center [499, 13] width 54 height 10
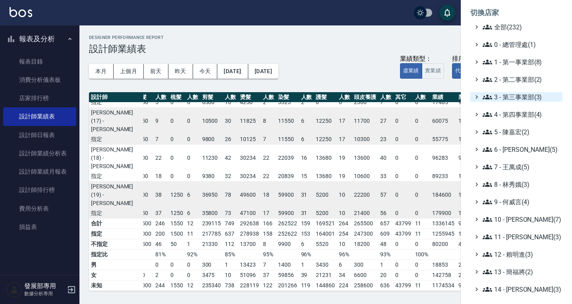
click at [518, 96] on span "3 - 第三事業部(3)" at bounding box center [521, 97] width 77 height 10
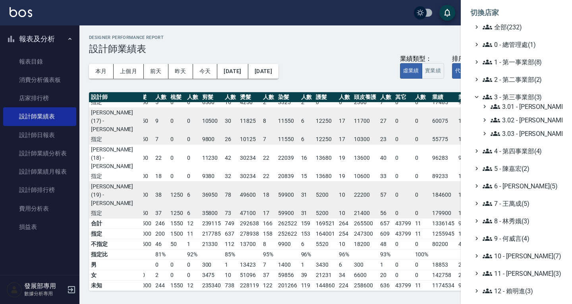
click at [518, 96] on span "3 - 第三事業部(3)" at bounding box center [521, 97] width 77 height 10
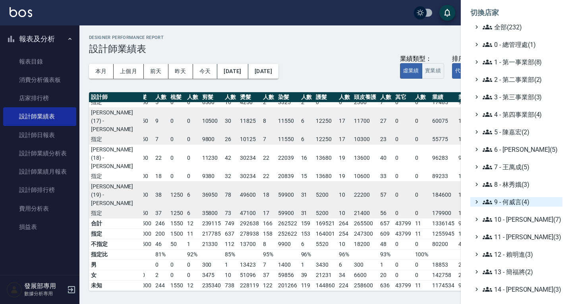
click at [514, 202] on span "9 - 何威言(4)" at bounding box center [521, 202] width 77 height 10
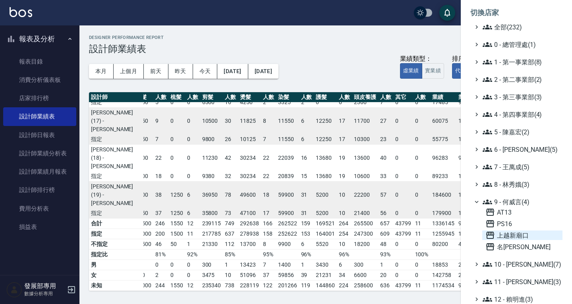
click at [518, 234] on span "上越新廟口" at bounding box center [523, 236] width 74 height 10
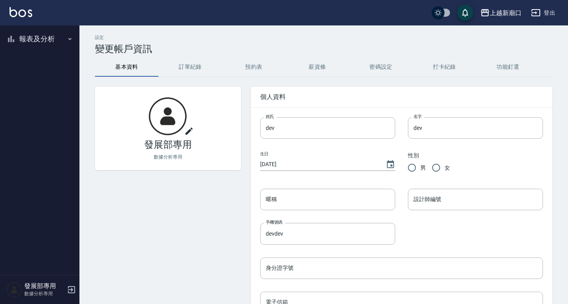
click at [26, 36] on button "報表及分析" at bounding box center [39, 39] width 73 height 21
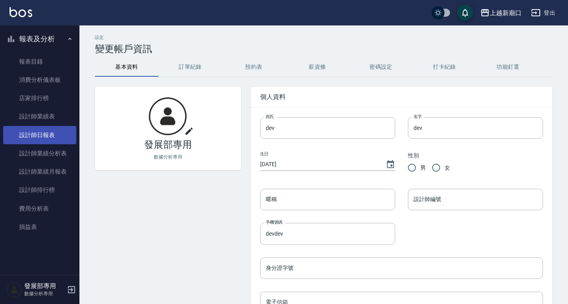
click at [42, 135] on link "設計師日報表" at bounding box center [39, 135] width 73 height 18
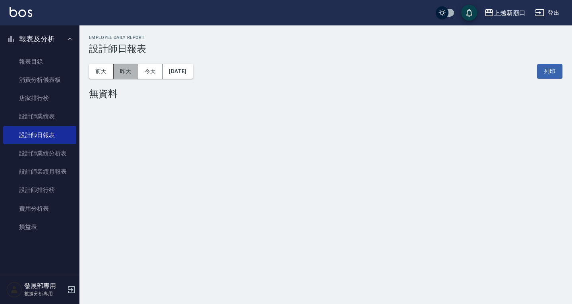
click at [128, 68] on button "昨天" at bounding box center [126, 71] width 25 height 15
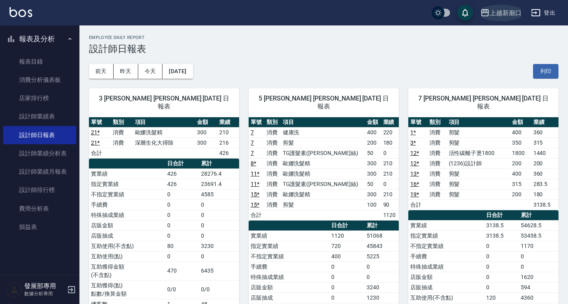
click at [503, 14] on div "上越新廟口" at bounding box center [506, 13] width 32 height 10
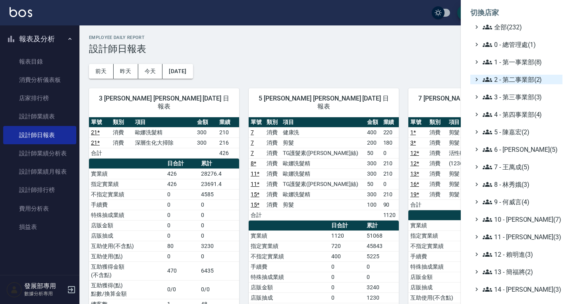
click at [521, 81] on span "2 - 第二事業部(2)" at bounding box center [521, 80] width 77 height 10
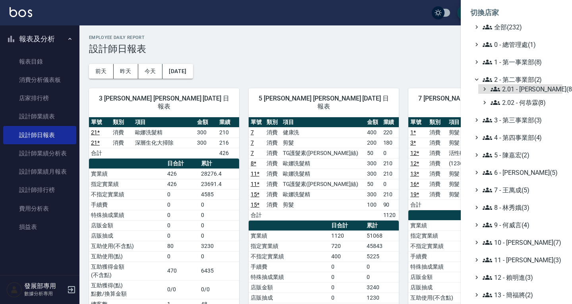
click at [523, 93] on span "2.01 - [PERSON_NAME](8)" at bounding box center [525, 89] width 69 height 10
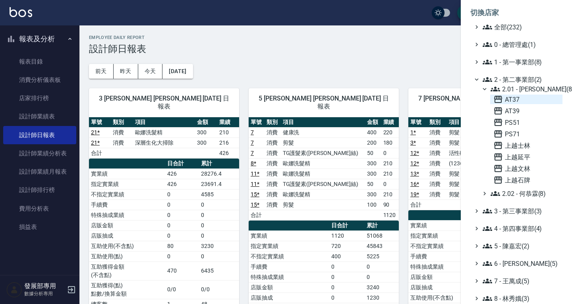
click at [520, 99] on span "AT37" at bounding box center [527, 100] width 66 height 10
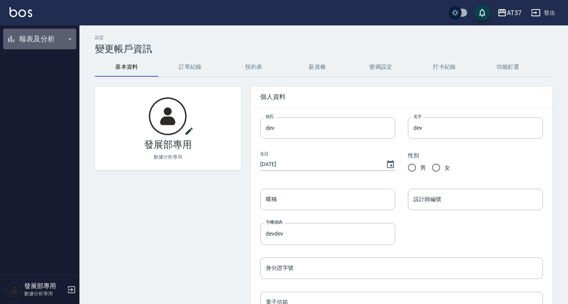
click at [30, 43] on button "報表及分析" at bounding box center [39, 39] width 73 height 21
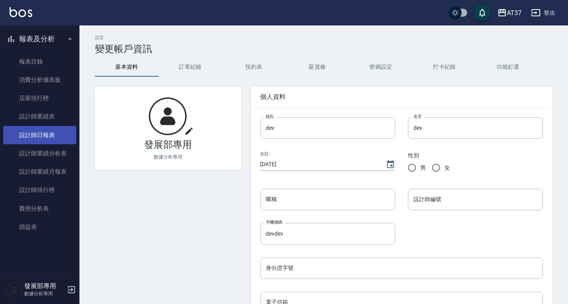
click at [48, 128] on link "設計師日報表" at bounding box center [39, 135] width 73 height 18
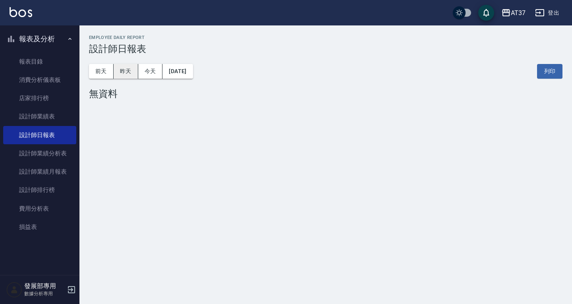
click at [130, 67] on button "昨天" at bounding box center [126, 71] width 25 height 15
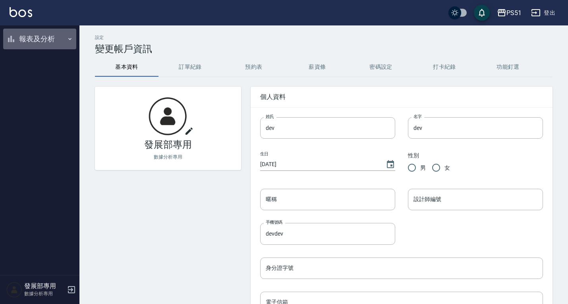
click at [27, 38] on button "報表及分析" at bounding box center [39, 39] width 73 height 21
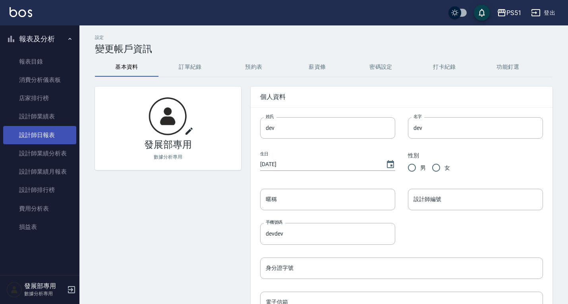
click at [35, 133] on link "設計師日報表" at bounding box center [39, 135] width 73 height 18
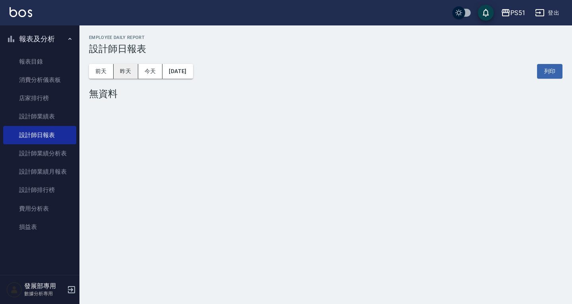
click at [129, 66] on button "昨天" at bounding box center [126, 71] width 25 height 15
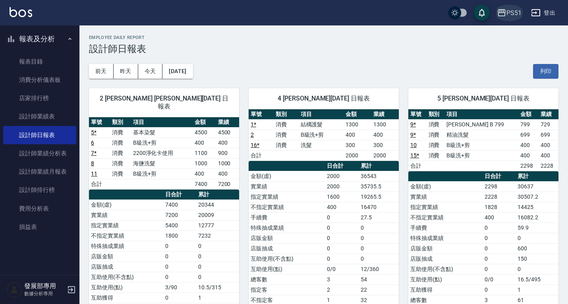
click at [516, 12] on div "PS51" at bounding box center [514, 13] width 15 height 10
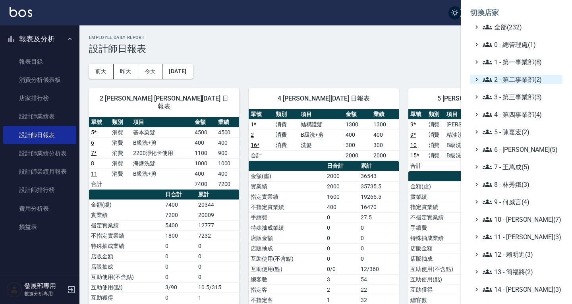
click at [514, 78] on span "2 - 第二事業部(2)" at bounding box center [521, 80] width 77 height 10
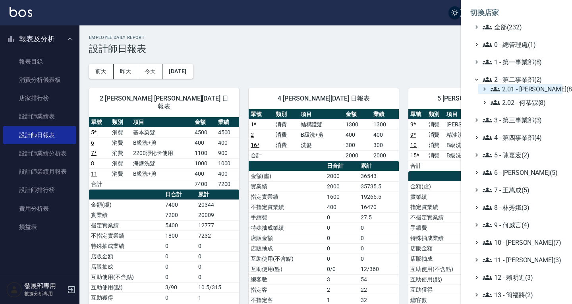
click at [516, 92] on span "2.01 - [PERSON_NAME](8)" at bounding box center [525, 89] width 69 height 10
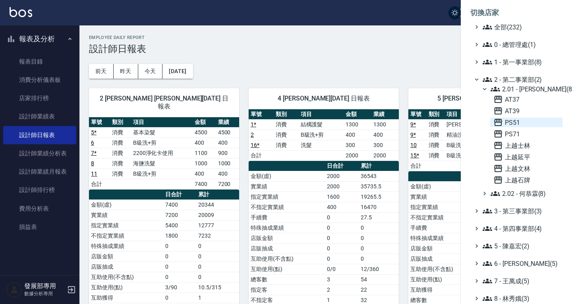
click at [516, 122] on span "PS51" at bounding box center [527, 123] width 66 height 10
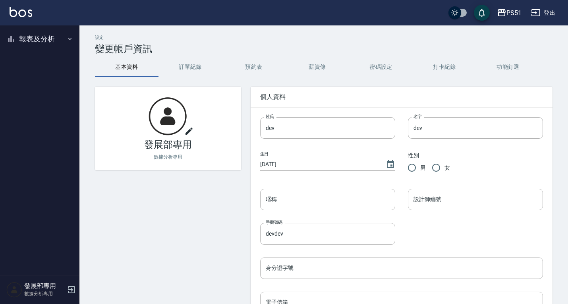
click at [51, 41] on button "報表及分析" at bounding box center [39, 39] width 73 height 21
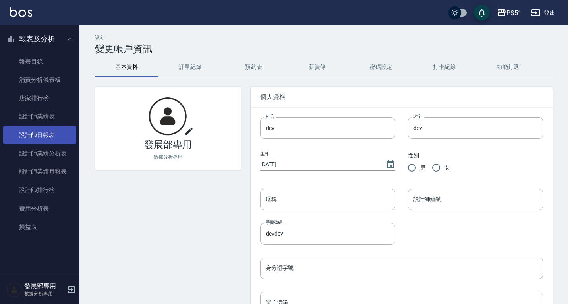
drag, startPoint x: 40, startPoint y: 140, endPoint x: 46, endPoint y: 127, distance: 13.7
click at [40, 140] on link "設計師日報表" at bounding box center [39, 135] width 73 height 18
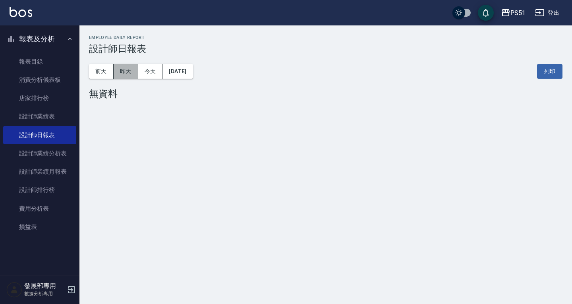
click at [121, 72] on button "昨天" at bounding box center [126, 71] width 25 height 15
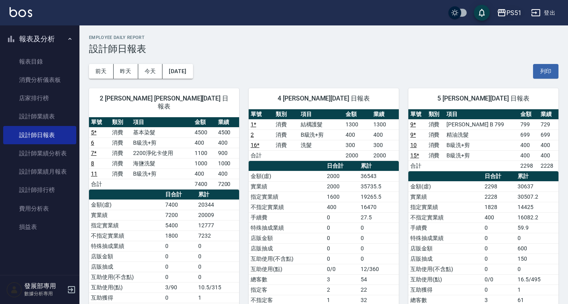
click at [513, 13] on div "PS51" at bounding box center [514, 13] width 15 height 10
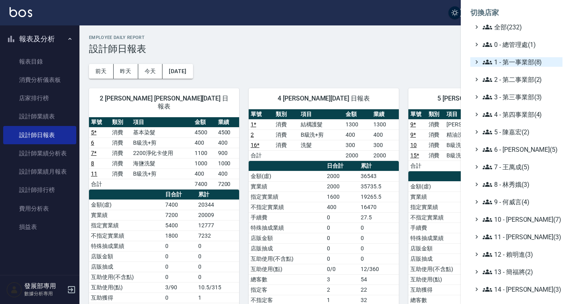
click at [518, 62] on span "1 - 第一事業部(8)" at bounding box center [521, 62] width 77 height 10
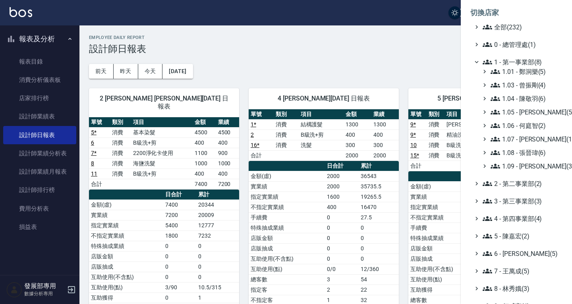
click at [512, 60] on span "1 - 第一事業部(8)" at bounding box center [521, 62] width 77 height 10
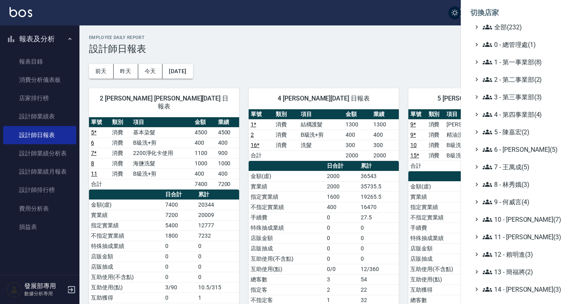
click at [514, 75] on span "2 - 第二事業部(2)" at bounding box center [521, 80] width 77 height 10
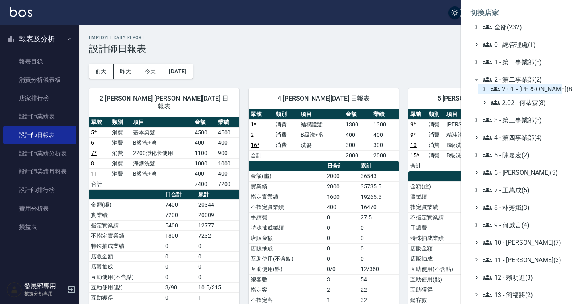
click at [516, 90] on span "2.01 - [PERSON_NAME](8)" at bounding box center [525, 89] width 69 height 10
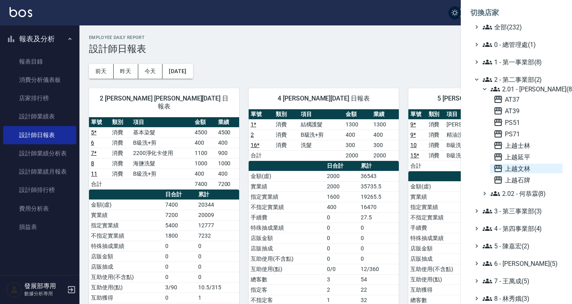
click at [524, 171] on span "上越文林" at bounding box center [527, 169] width 66 height 10
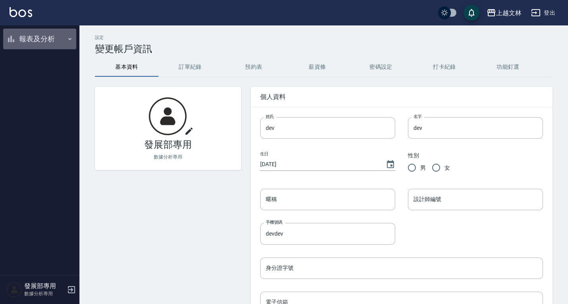
click at [39, 43] on button "報表及分析" at bounding box center [39, 39] width 73 height 21
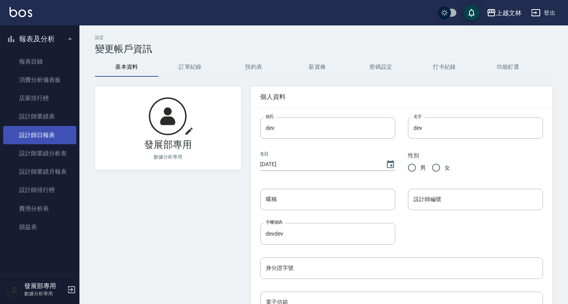
click at [44, 140] on link "設計師日報表" at bounding box center [39, 135] width 73 height 18
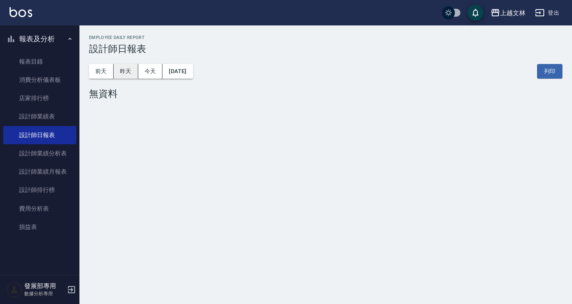
click at [128, 73] on button "昨天" at bounding box center [126, 71] width 25 height 15
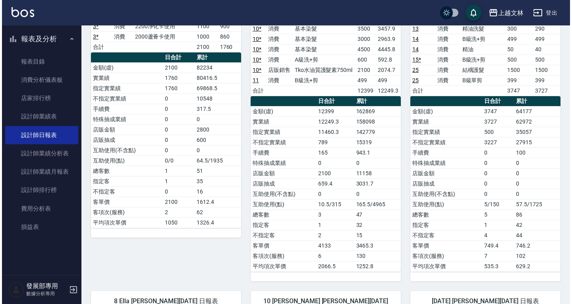
scroll to position [105, 0]
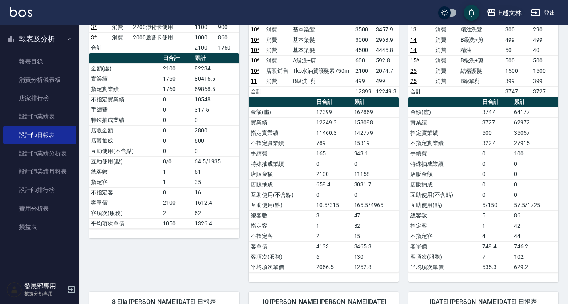
click at [497, 19] on button "上越文林" at bounding box center [504, 13] width 41 height 16
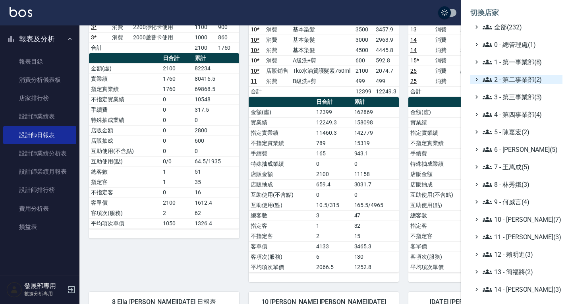
click at [516, 81] on span "2 - 第二事業部(2)" at bounding box center [521, 80] width 77 height 10
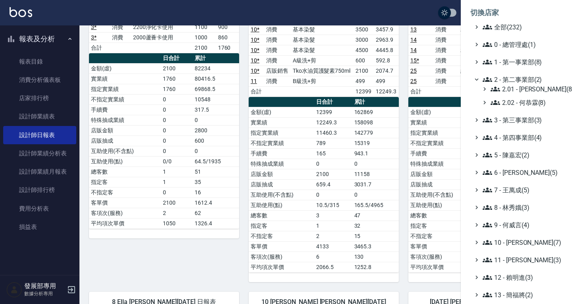
click at [522, 107] on ul "全部(232) 0 - 總管理處(1) 1 - 第一事業部(8) 2 - 第二事業部(2) 2.01 - [PERSON_NAME](8) 2.02 - [P…" at bounding box center [517, 230] width 92 height 417
click at [520, 103] on span "2.02 - 何恭霖(8)" at bounding box center [525, 103] width 69 height 10
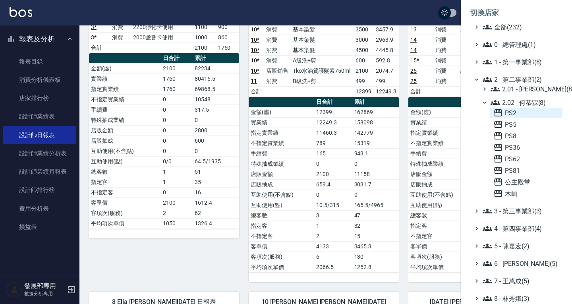
click at [518, 111] on span "PS2" at bounding box center [527, 113] width 66 height 10
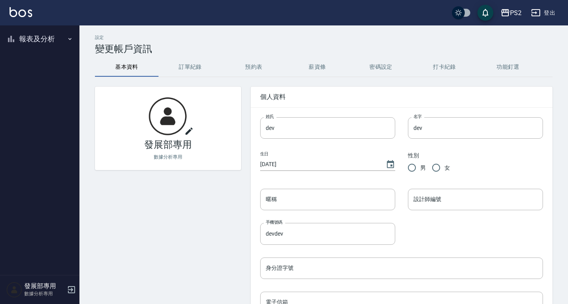
click at [34, 37] on button "報表及分析" at bounding box center [39, 39] width 73 height 21
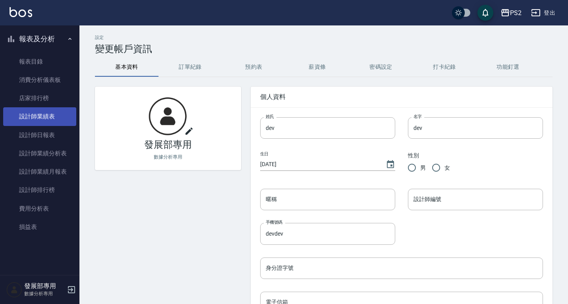
drag, startPoint x: 39, startPoint y: 130, endPoint x: 52, endPoint y: 120, distance: 17.3
click at [39, 130] on link "設計師日報表" at bounding box center [39, 135] width 73 height 18
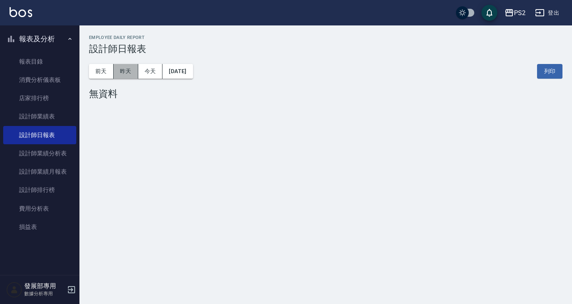
click at [121, 71] on button "昨天" at bounding box center [126, 71] width 25 height 15
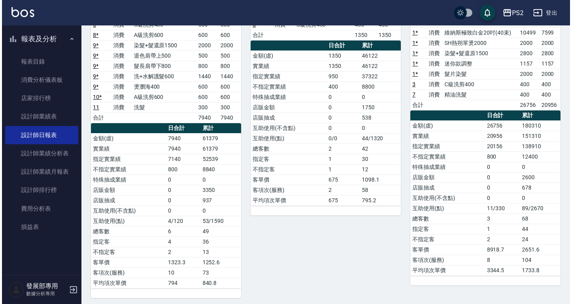
scroll to position [113, 0]
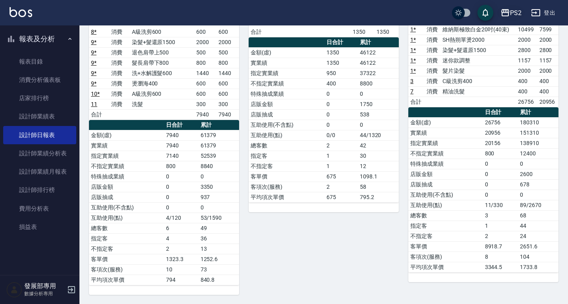
click at [522, 13] on div "PS2" at bounding box center [516, 13] width 12 height 10
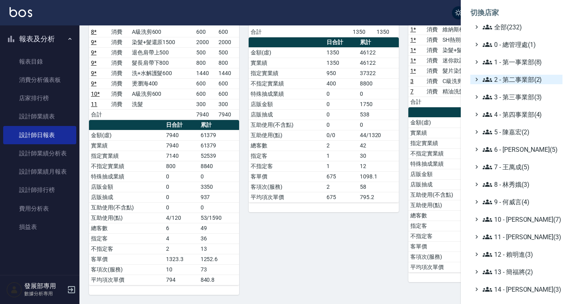
click at [523, 79] on span "2 - 第二事業部(2)" at bounding box center [521, 80] width 77 height 10
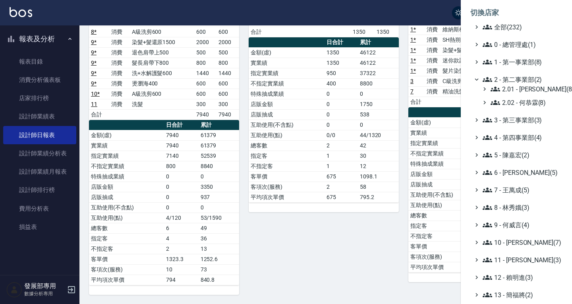
click at [529, 97] on div "2.01 - [PERSON_NAME](8) 2.02 - [PERSON_NAME](8)" at bounding box center [521, 95] width 84 height 23
click at [527, 102] on span "2.02 - 何恭霖(8)" at bounding box center [525, 103] width 69 height 10
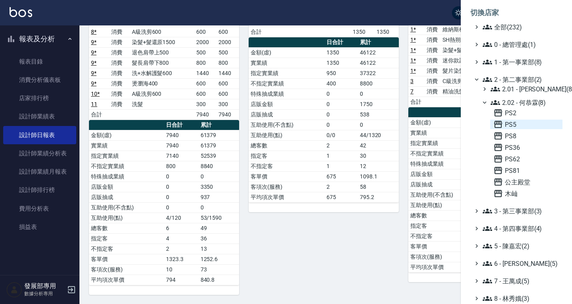
click at [521, 126] on span "PS5" at bounding box center [527, 125] width 66 height 10
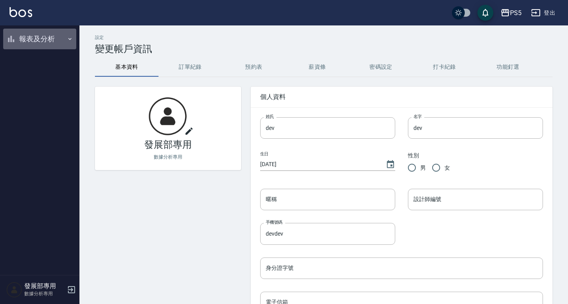
click at [30, 37] on button "報表及分析" at bounding box center [39, 39] width 73 height 21
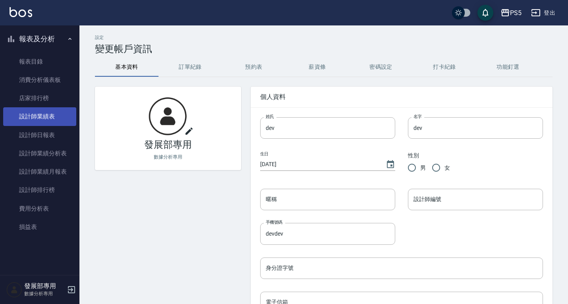
click at [50, 113] on link "設計師業績表" at bounding box center [39, 116] width 73 height 18
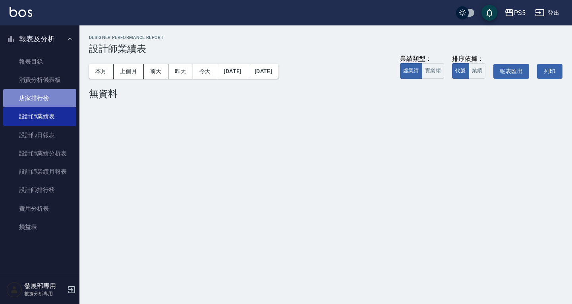
click at [47, 93] on link "店家排行榜" at bounding box center [39, 98] width 73 height 18
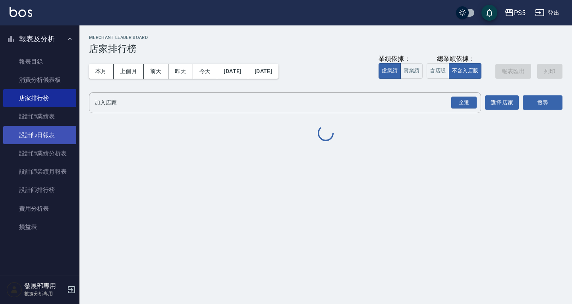
click at [41, 129] on link "設計師日報表" at bounding box center [39, 135] width 73 height 18
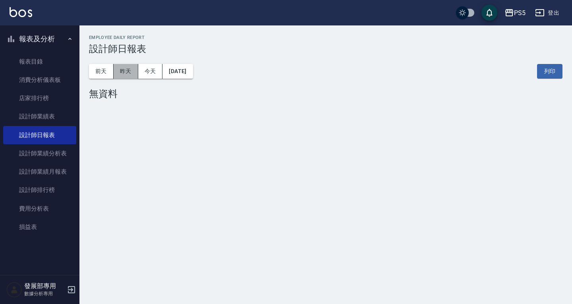
click at [121, 68] on button "昨天" at bounding box center [126, 71] width 25 height 15
click at [111, 66] on button "前天" at bounding box center [101, 71] width 25 height 15
click at [166, 72] on button "2025/09/17" at bounding box center [178, 71] width 30 height 15
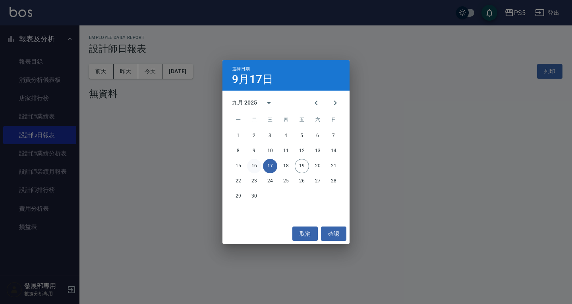
click at [257, 165] on button "16" at bounding box center [254, 166] width 14 height 14
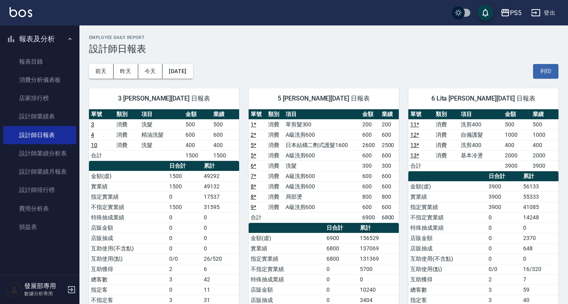
click at [520, 17] on div "PS5" at bounding box center [516, 13] width 12 height 10
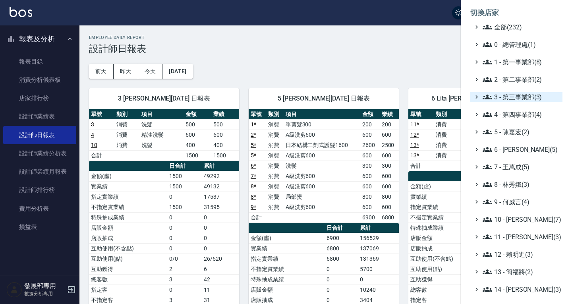
click at [522, 95] on span "3 - 第三事業部(3)" at bounding box center [521, 97] width 77 height 10
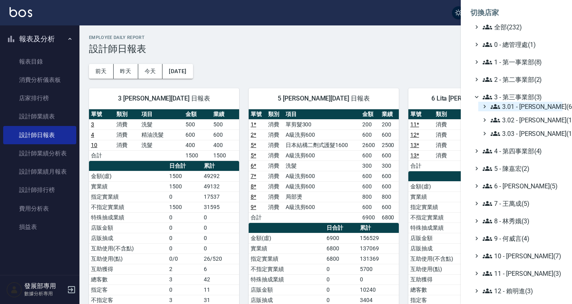
click at [523, 109] on span "3.01 - 蔡承翰(6)" at bounding box center [525, 107] width 69 height 10
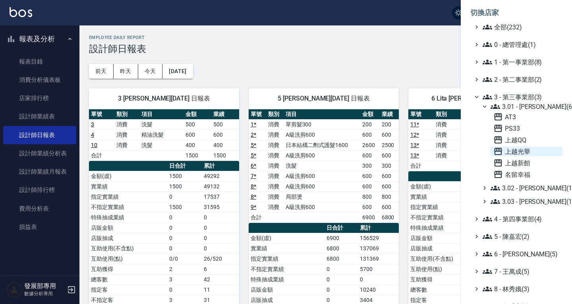
click at [526, 153] on span "上越光華" at bounding box center [527, 152] width 66 height 10
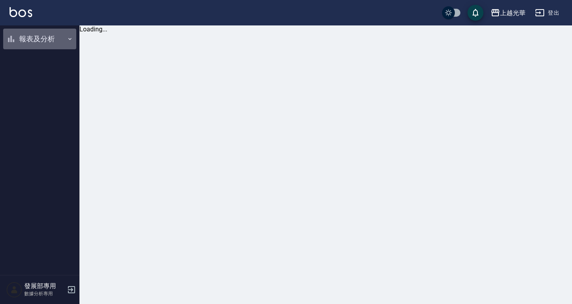
click at [31, 41] on button "報表及分析" at bounding box center [39, 39] width 73 height 21
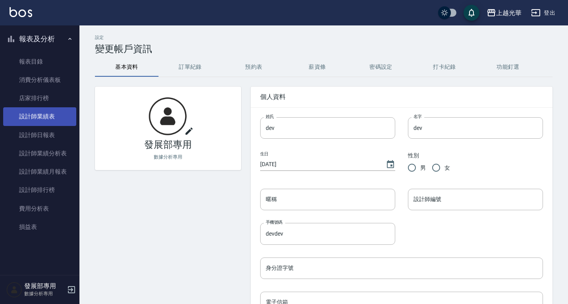
drag, startPoint x: 48, startPoint y: 130, endPoint x: 55, endPoint y: 122, distance: 10.1
click at [48, 130] on link "設計師日報表" at bounding box center [39, 135] width 73 height 18
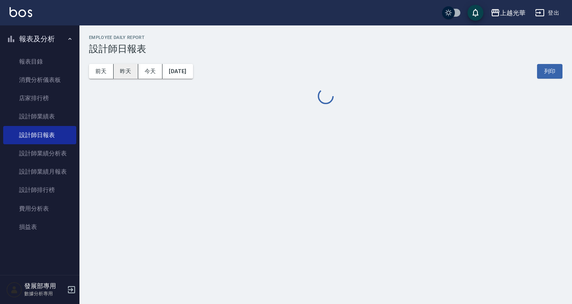
click at [129, 68] on button "昨天" at bounding box center [126, 71] width 25 height 15
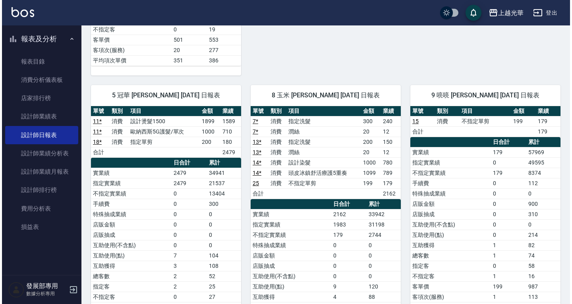
scroll to position [465, 0]
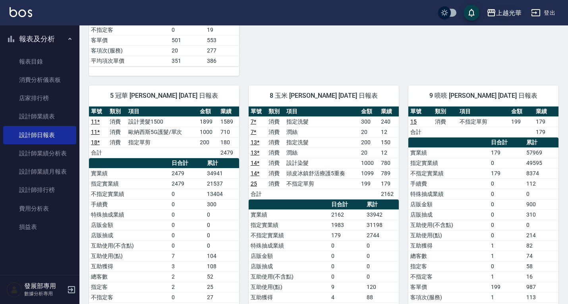
click at [518, 15] on div "上越光華" at bounding box center [509, 13] width 25 height 10
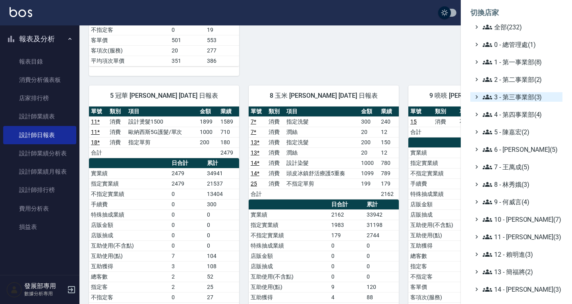
click at [516, 93] on span "3 - 第三事業部(3)" at bounding box center [521, 97] width 77 height 10
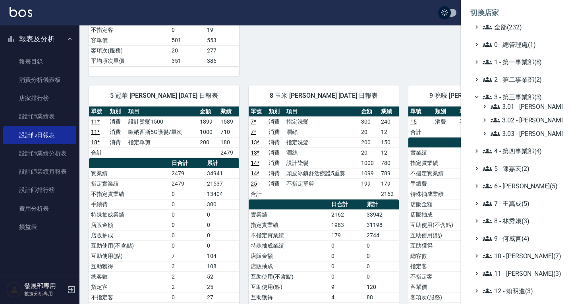
click at [515, 104] on span "3.01 - [PERSON_NAME](6)" at bounding box center [525, 107] width 69 height 10
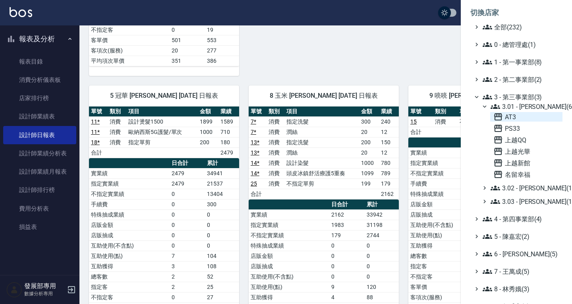
click at [516, 118] on span "AT3" at bounding box center [527, 117] width 66 height 10
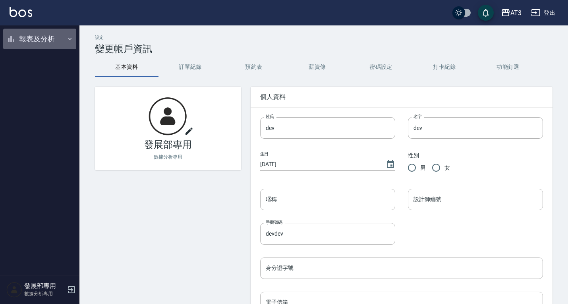
click at [44, 45] on button "報表及分析" at bounding box center [39, 39] width 73 height 21
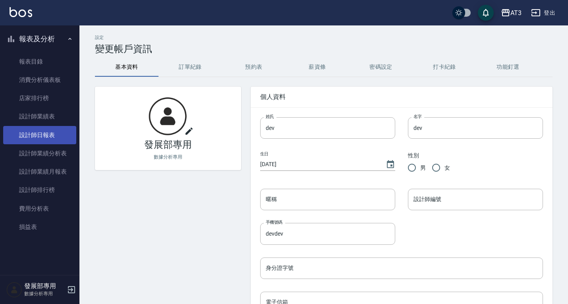
click at [45, 130] on link "設計師日報表" at bounding box center [39, 135] width 73 height 18
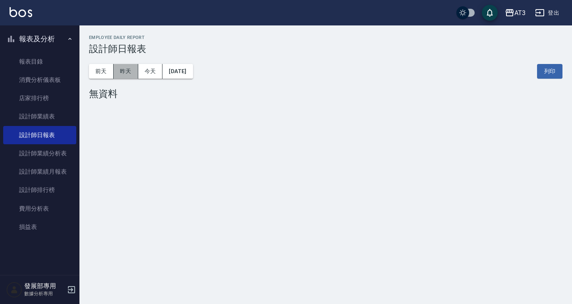
click at [125, 72] on button "昨天" at bounding box center [126, 71] width 25 height 15
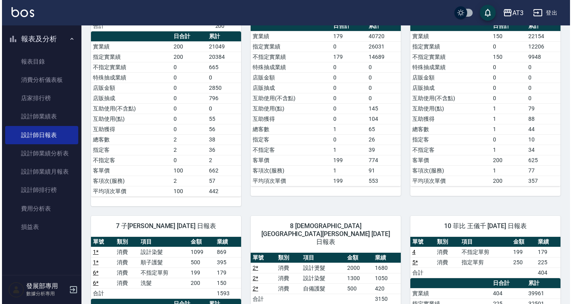
scroll to position [239, 0]
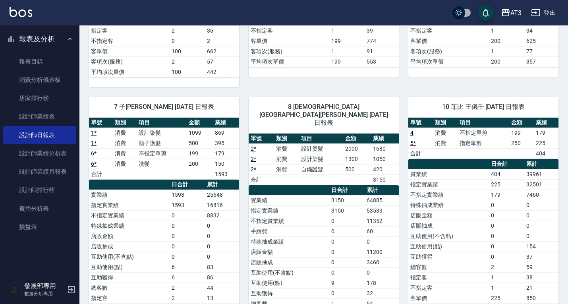
click at [512, 17] on div "AT3" at bounding box center [516, 13] width 11 height 10
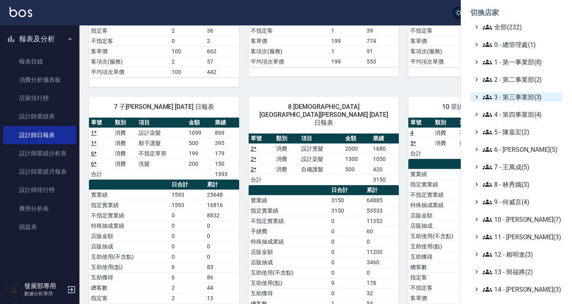
click at [519, 95] on span "3 - 第三事業部(3)" at bounding box center [521, 97] width 77 height 10
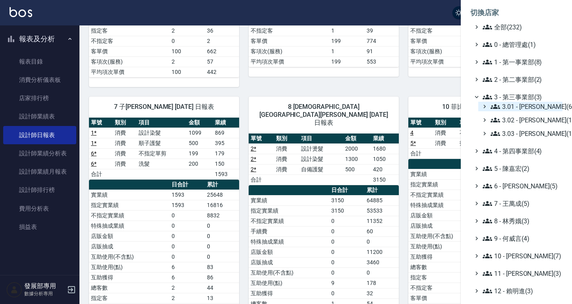
click at [522, 106] on span "3.01 - 蔡承翰(6)" at bounding box center [525, 107] width 69 height 10
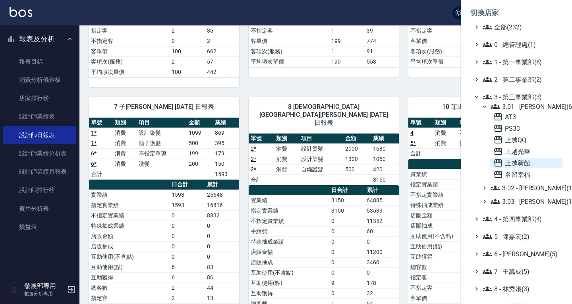
click at [530, 162] on span "上越新館" at bounding box center [527, 163] width 66 height 10
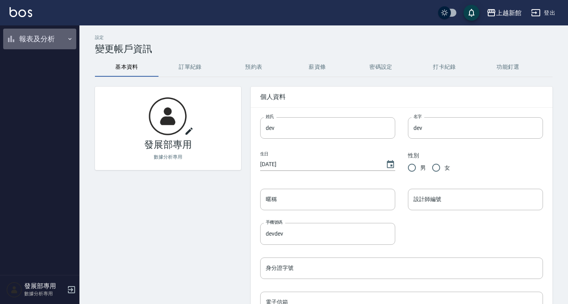
click at [38, 41] on button "報表及分析" at bounding box center [39, 39] width 73 height 21
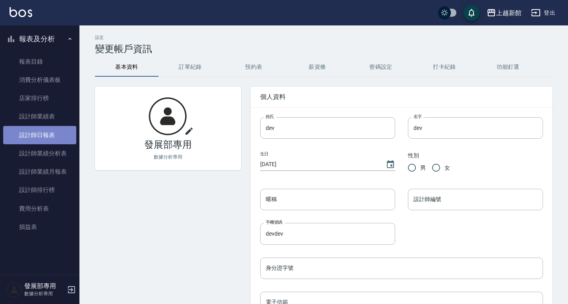
click at [51, 137] on link "設計師日報表" at bounding box center [39, 135] width 73 height 18
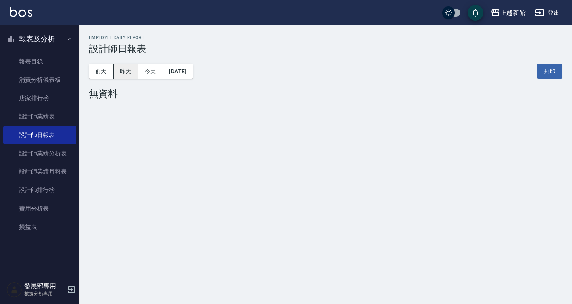
click at [120, 72] on button "昨天" at bounding box center [126, 71] width 25 height 15
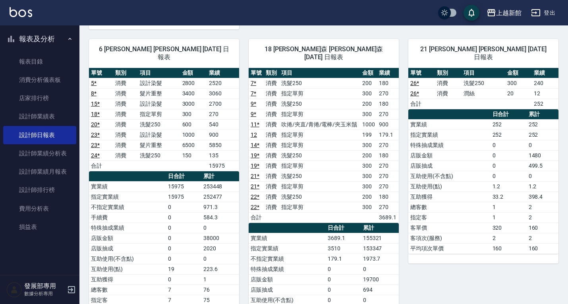
scroll to position [374, 0]
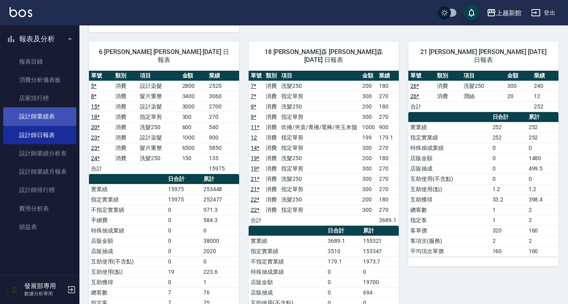
click at [46, 118] on link "設計師業績表" at bounding box center [39, 116] width 73 height 18
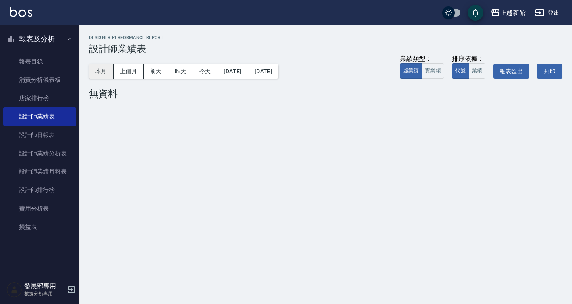
click at [100, 65] on button "本月" at bounding box center [101, 71] width 25 height 15
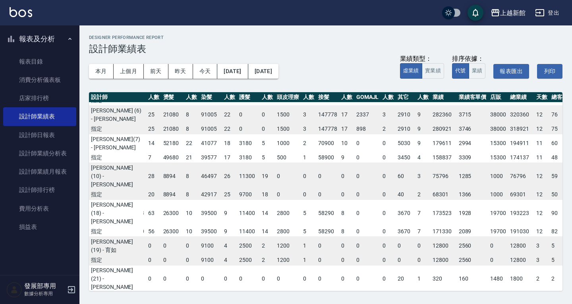
scroll to position [132, 52]
